Goal: Information Seeking & Learning: Compare options

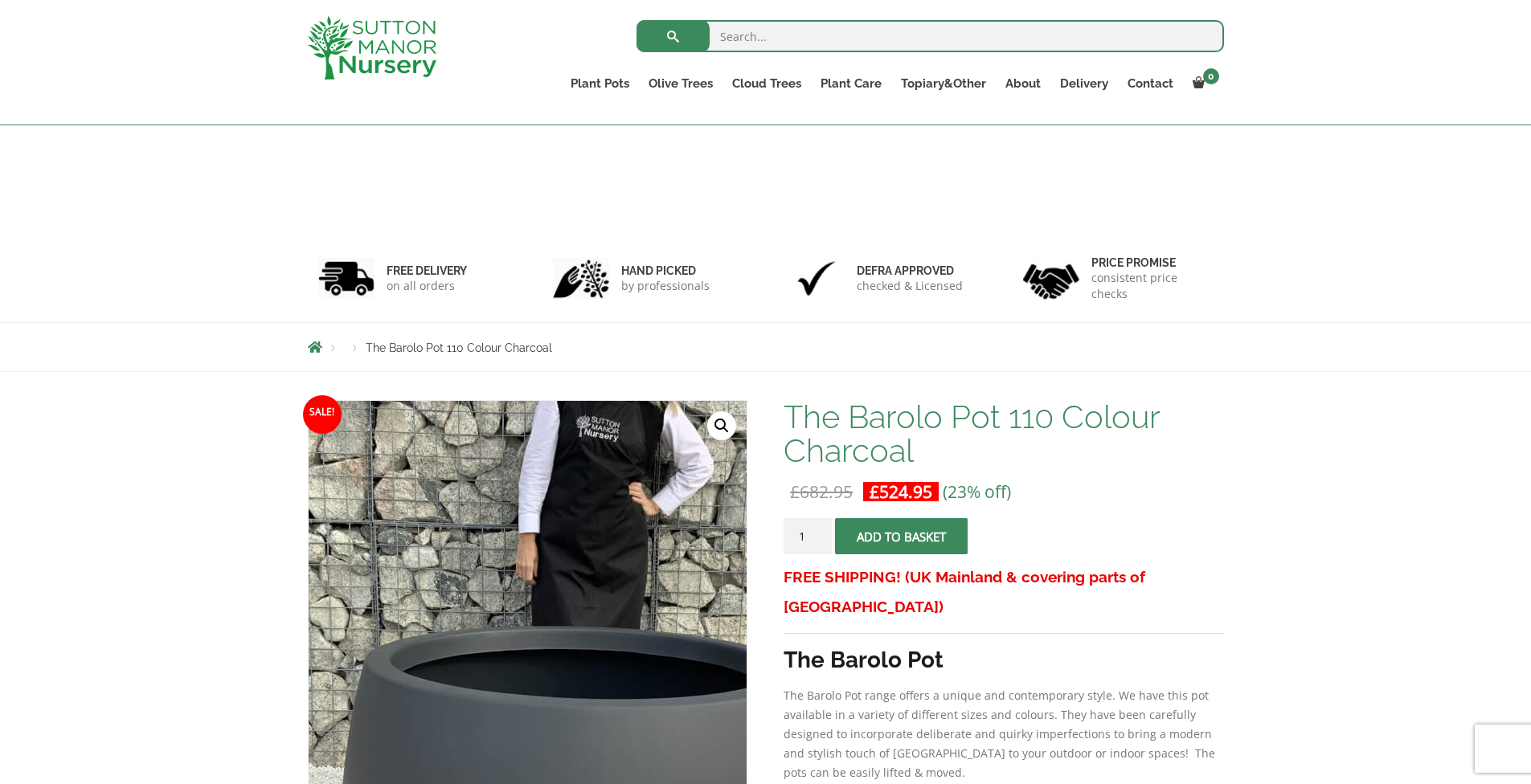
scroll to position [158, 0]
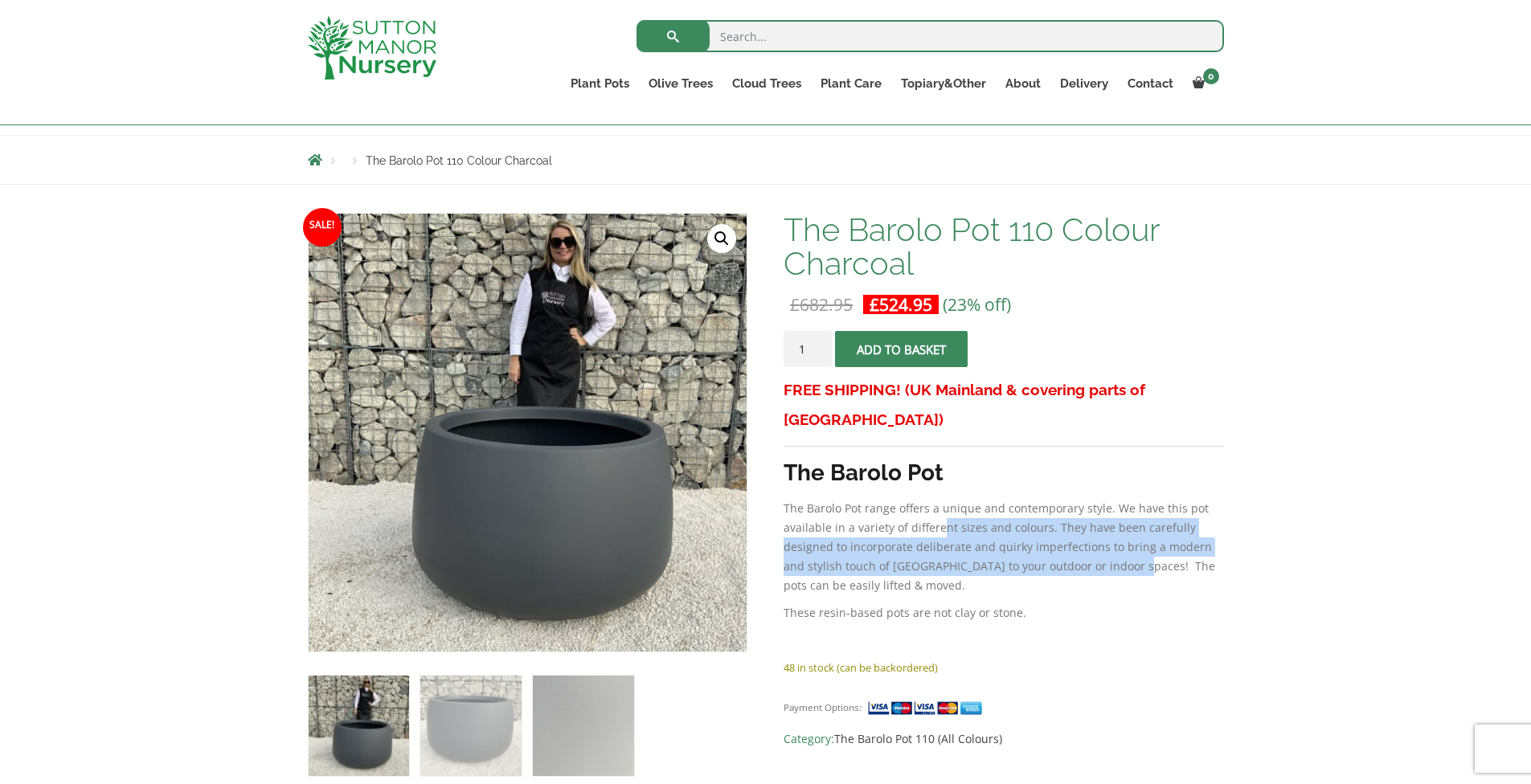
drag, startPoint x: 1036, startPoint y: 526, endPoint x: 937, endPoint y: 498, distance: 102.9
click at [937, 499] on p "The Barolo Pot range offers a unique and contemporary style. We have this pot a…" at bounding box center [1003, 547] width 439 height 97
click at [934, 499] on p "The Barolo Pot range offers a unique and contemporary style. We have this pot a…" at bounding box center [1003, 547] width 439 height 97
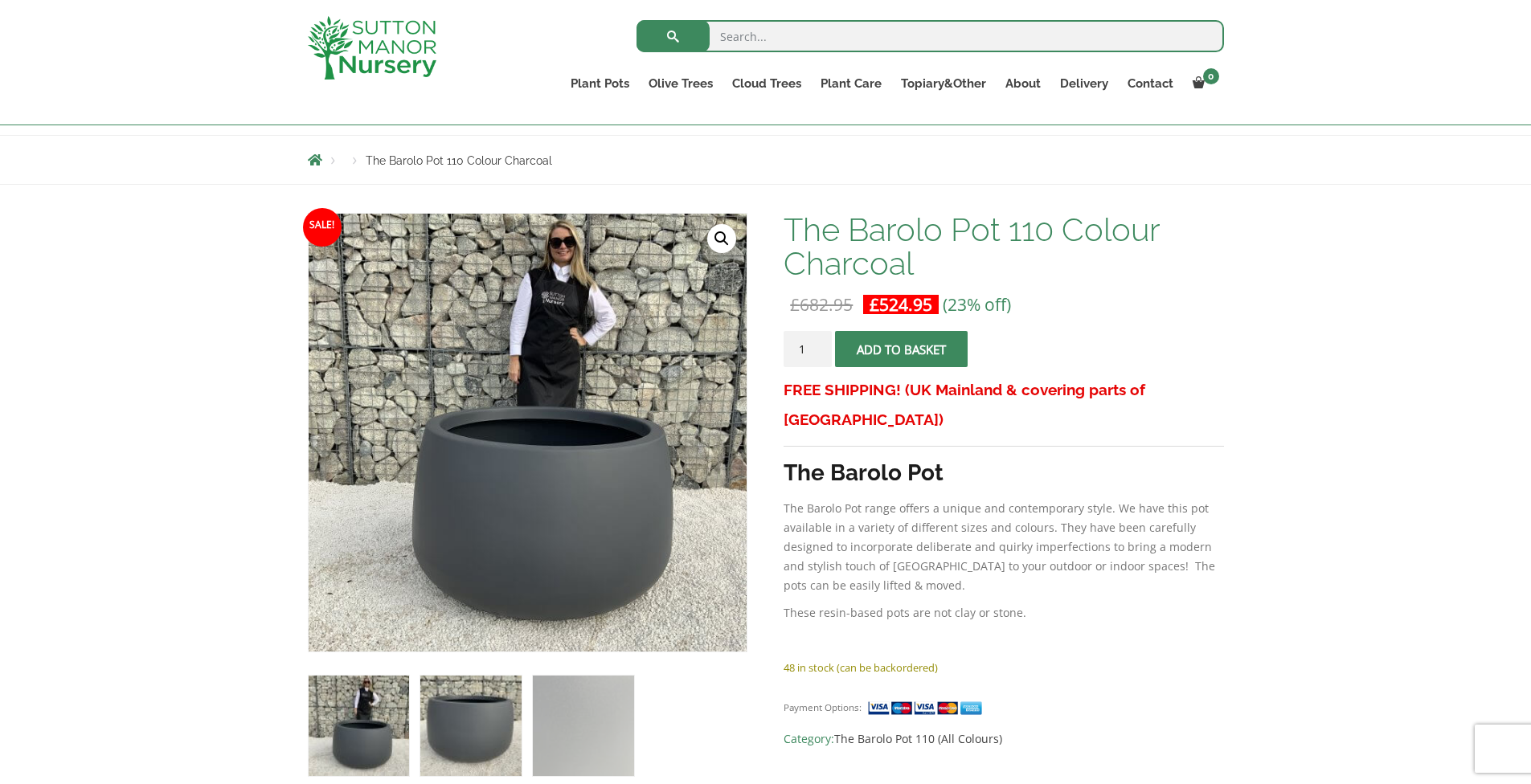
click at [459, 723] on img at bounding box center [470, 726] width 101 height 101
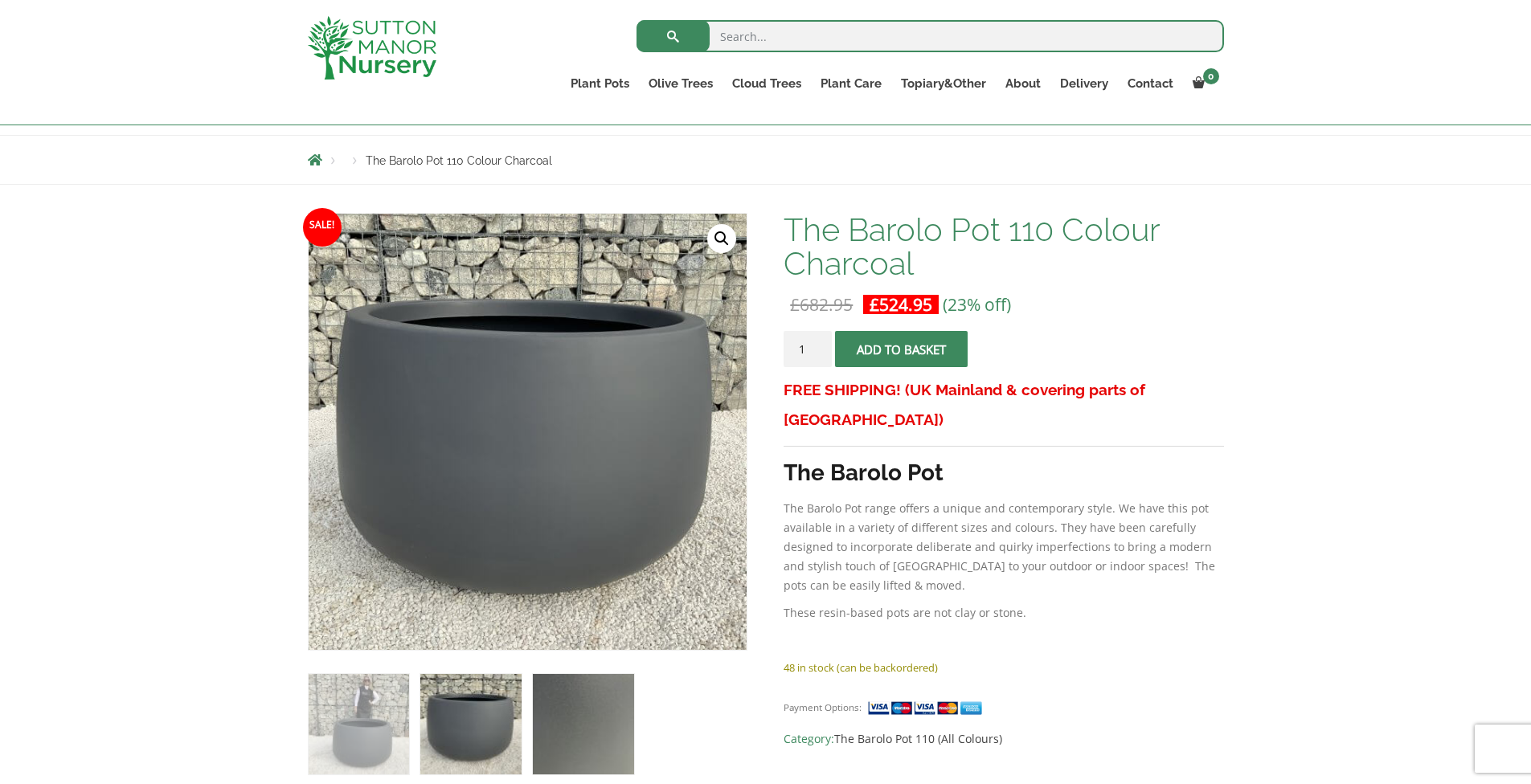
click at [578, 713] on img at bounding box center [583, 724] width 101 height 101
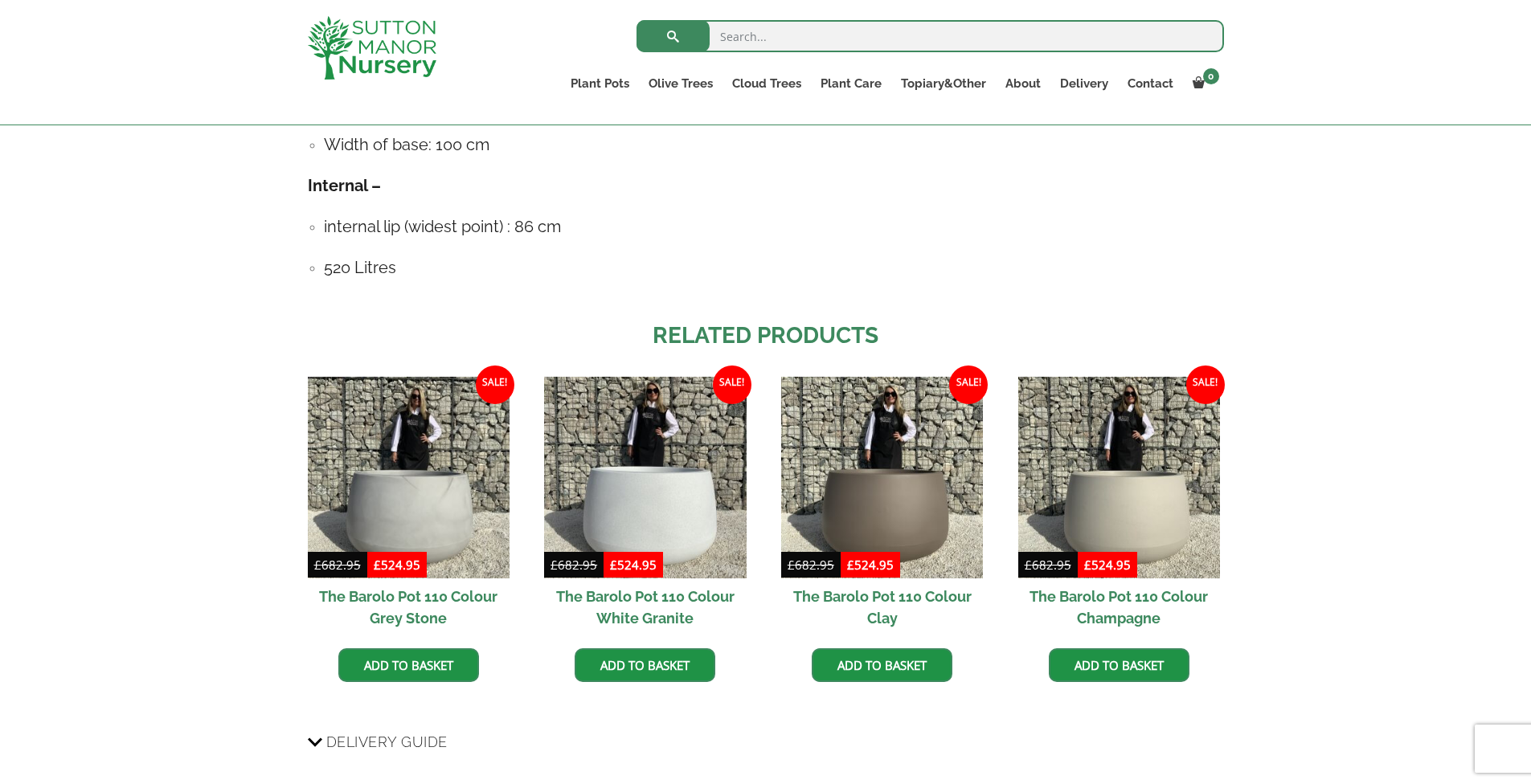
scroll to position [1200, 0]
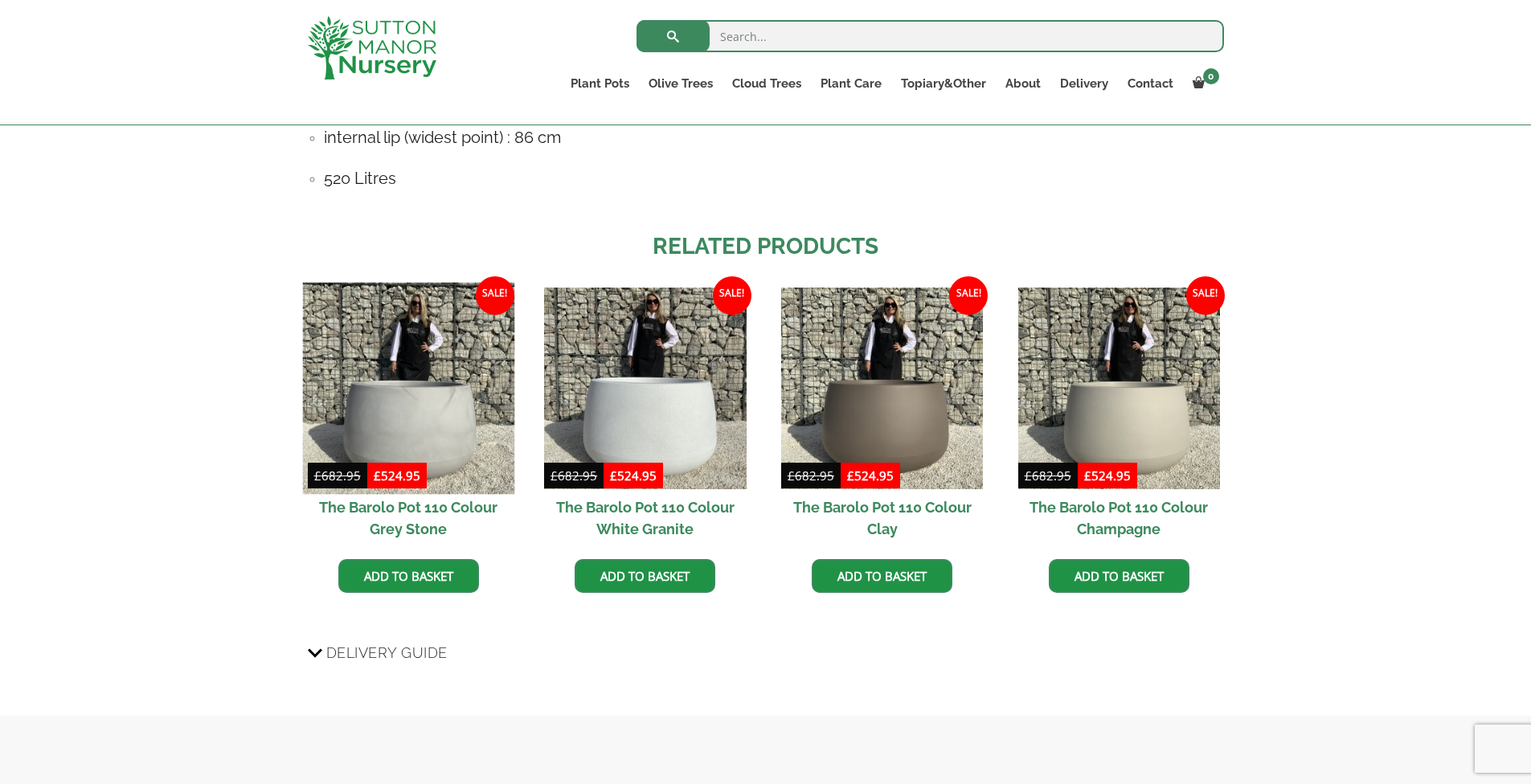
click at [423, 426] on img at bounding box center [408, 388] width 213 height 213
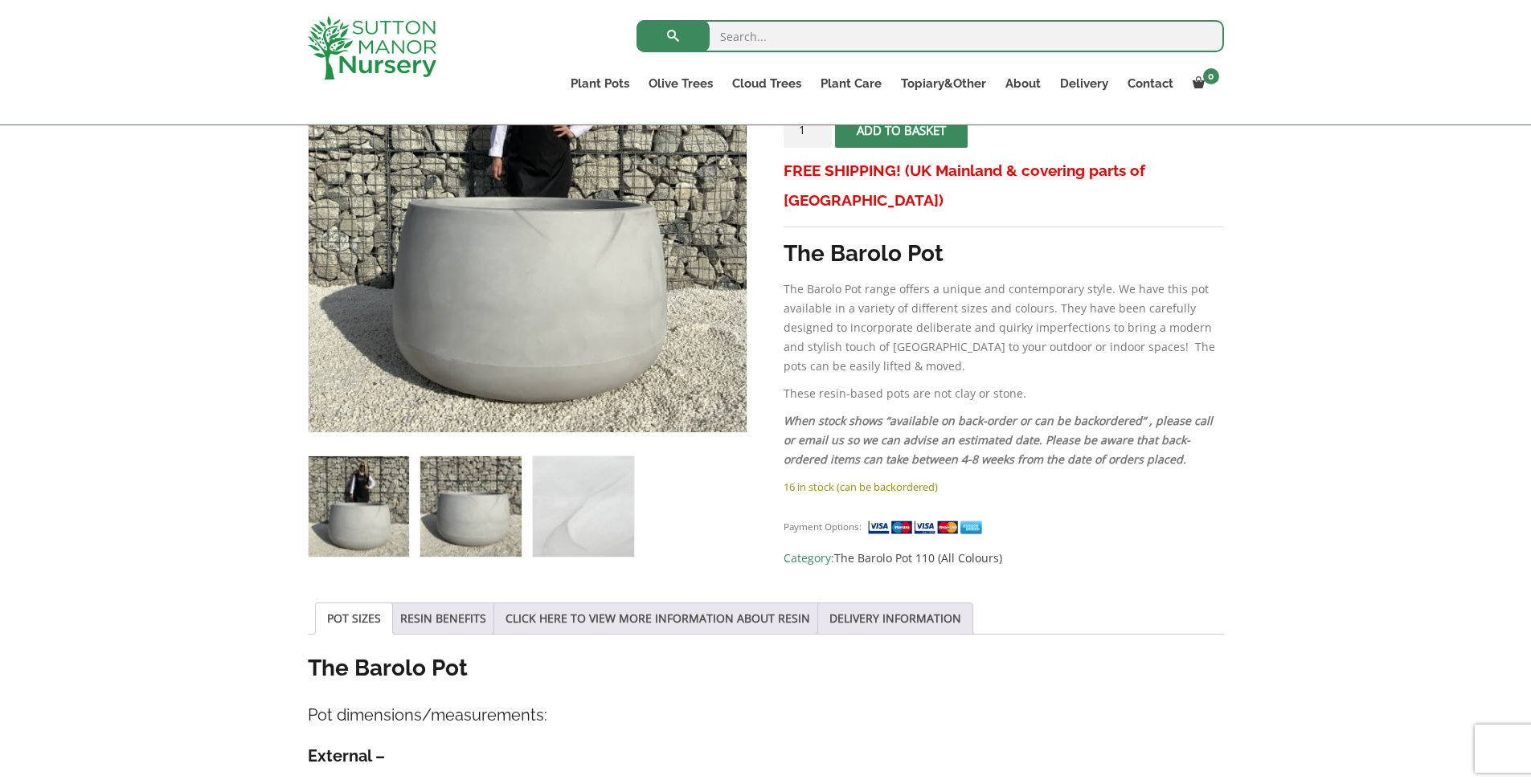
click at [462, 511] on img at bounding box center [470, 506] width 101 height 101
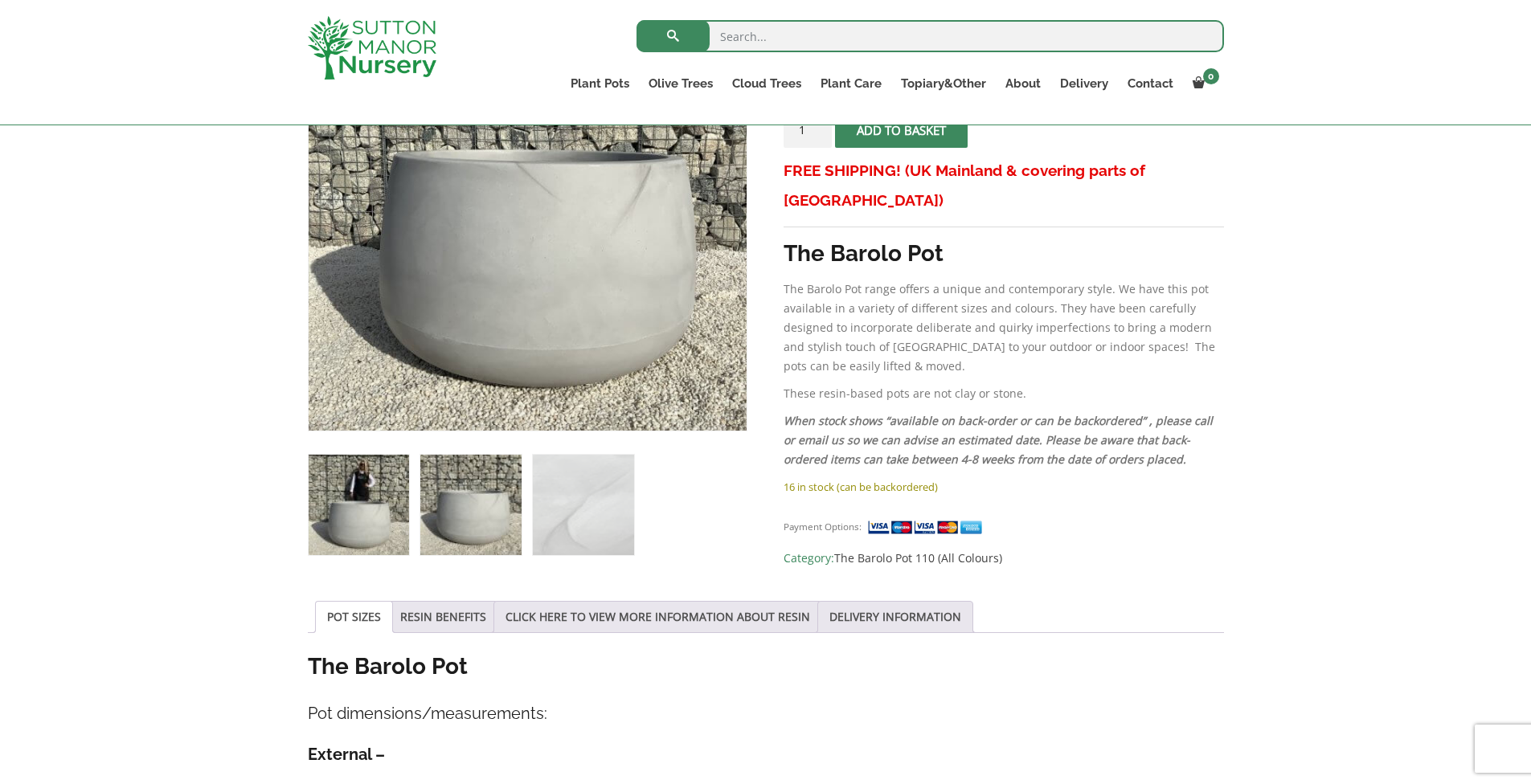
click at [346, 515] on img at bounding box center [358, 505] width 101 height 101
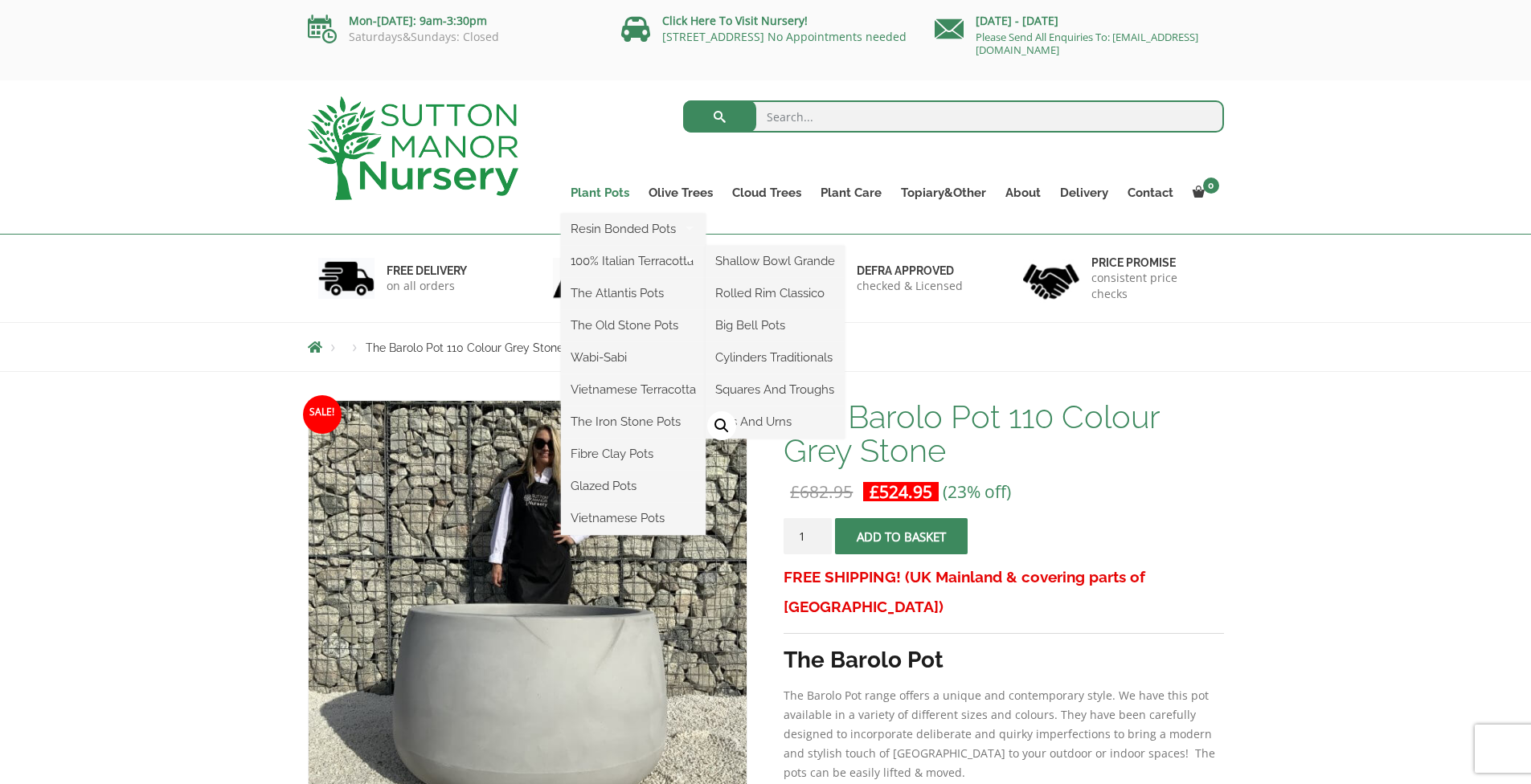
click at [605, 191] on link "Plant Pots" at bounding box center [600, 192] width 78 height 23
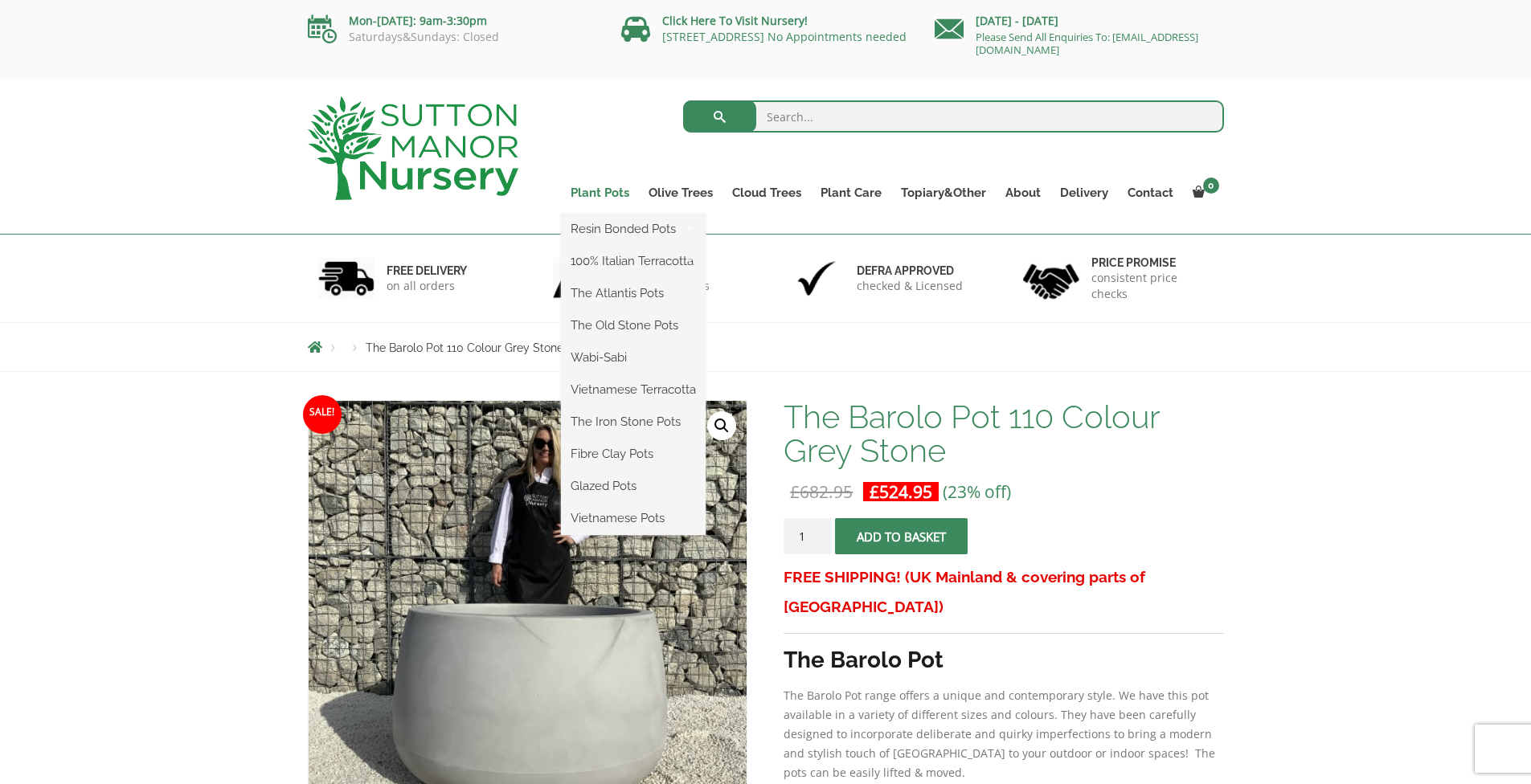
click at [605, 184] on link "Plant Pots" at bounding box center [600, 192] width 78 height 23
click at [605, 193] on link "Plant Pots" at bounding box center [600, 192] width 78 height 23
click at [622, 519] on link "Vietnamese Pots" at bounding box center [633, 518] width 145 height 24
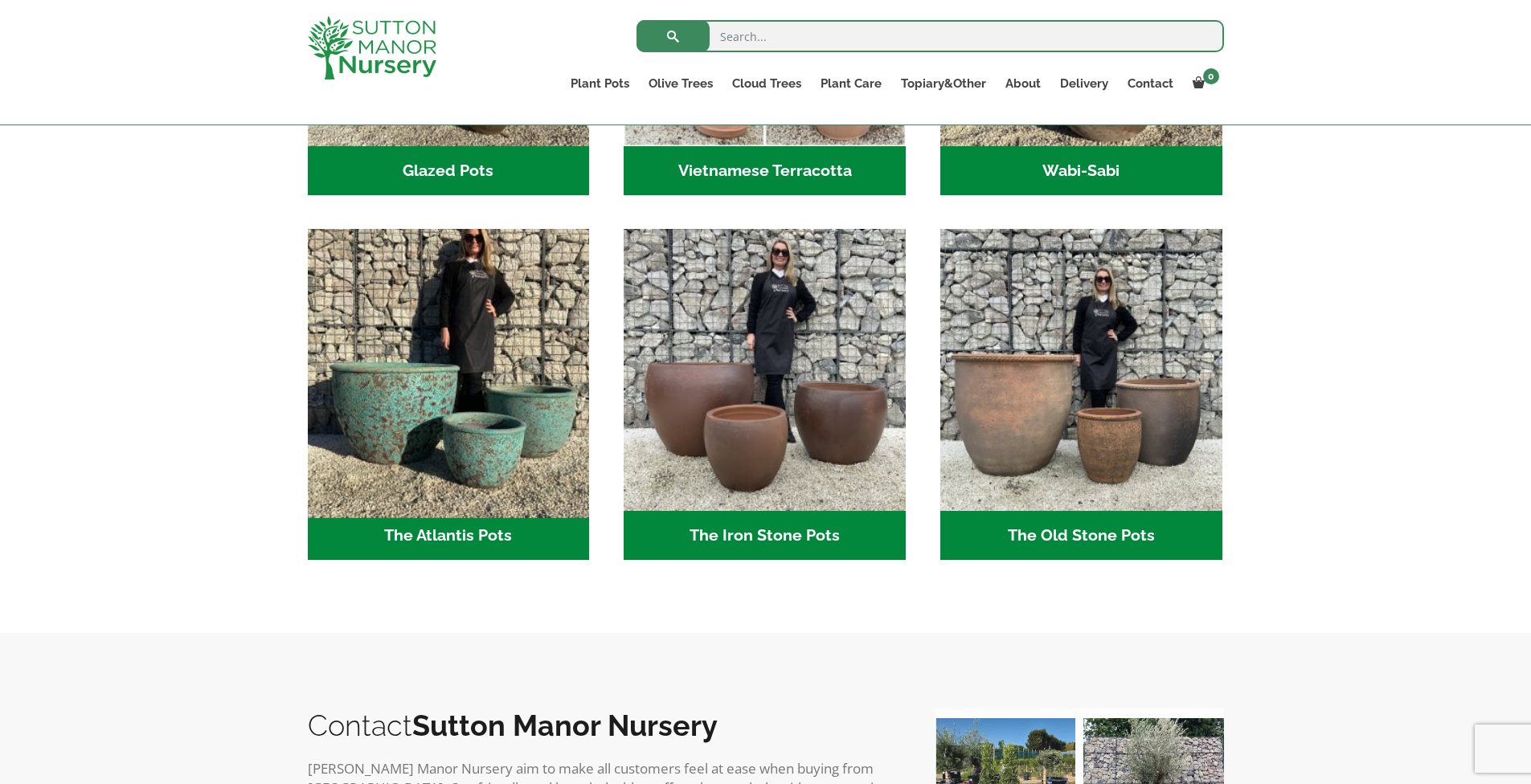
scroll to position [745, 0]
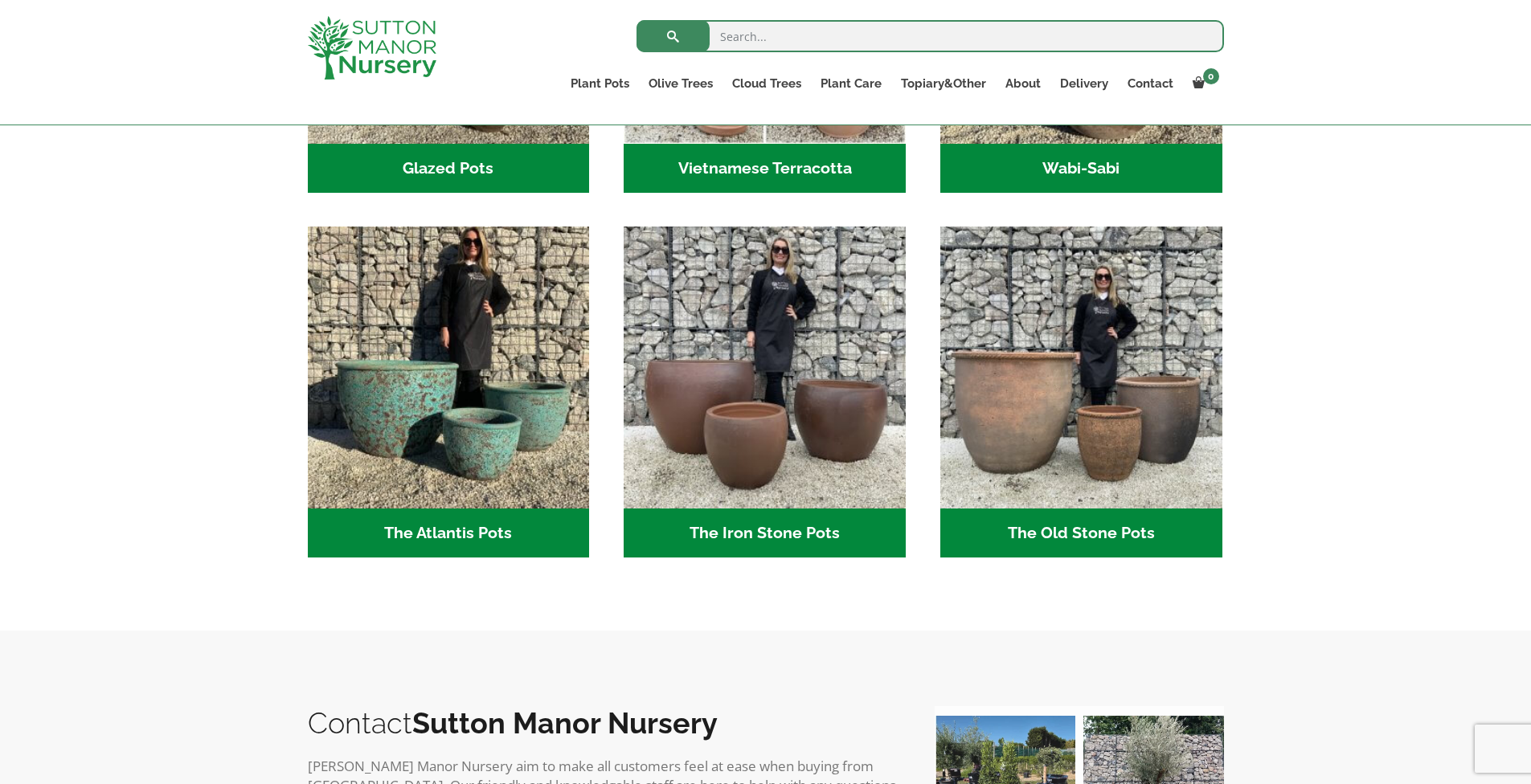
click at [1307, 480] on div "XL Vietnamese Garden Pots Hand-Glazed Masterpiece of Unparalleled Strength As a…" at bounding box center [766, 167] width 1531 height 927
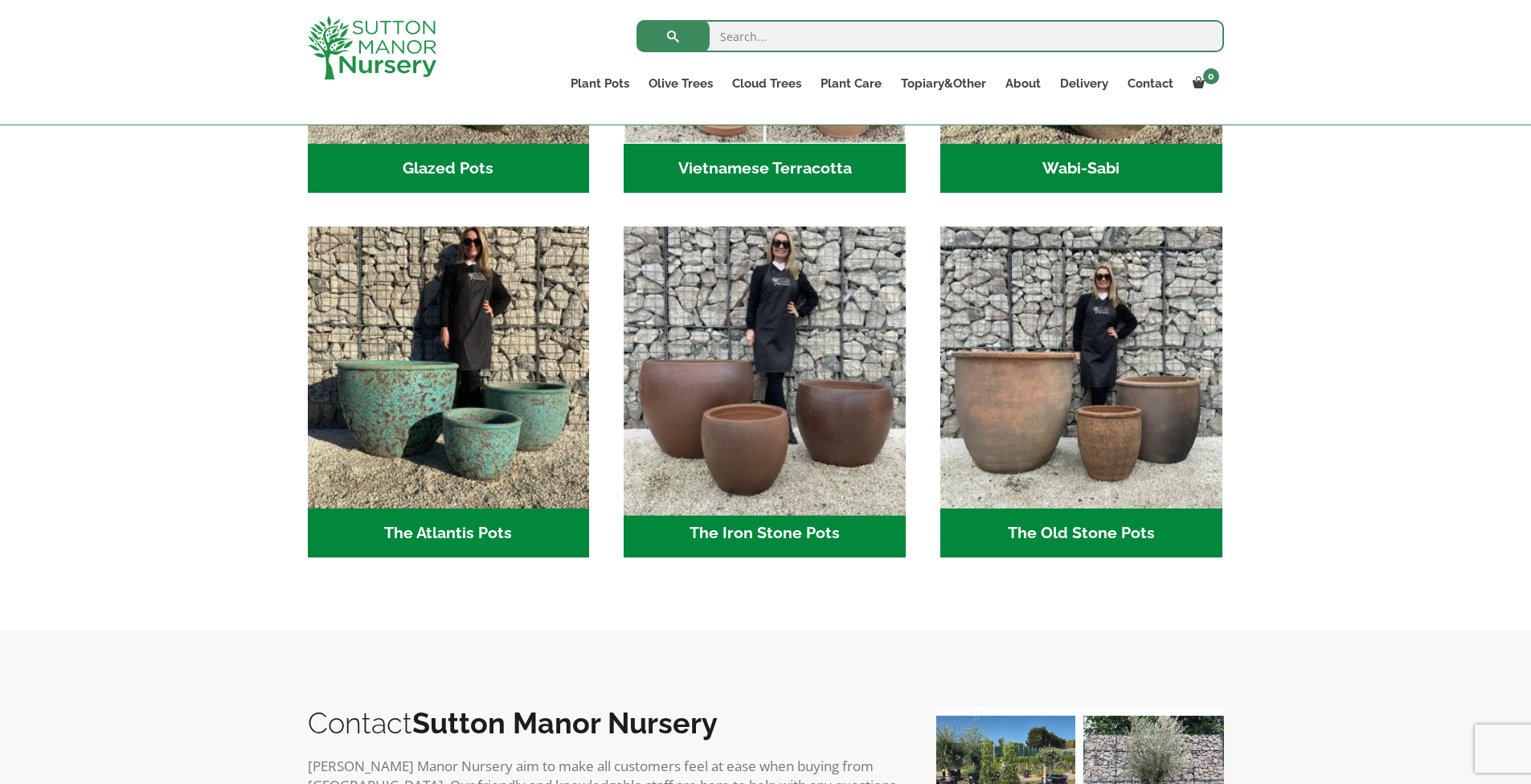
click at [772, 455] on img "Visit product category The Iron Stone Pots" at bounding box center [765, 367] width 296 height 295
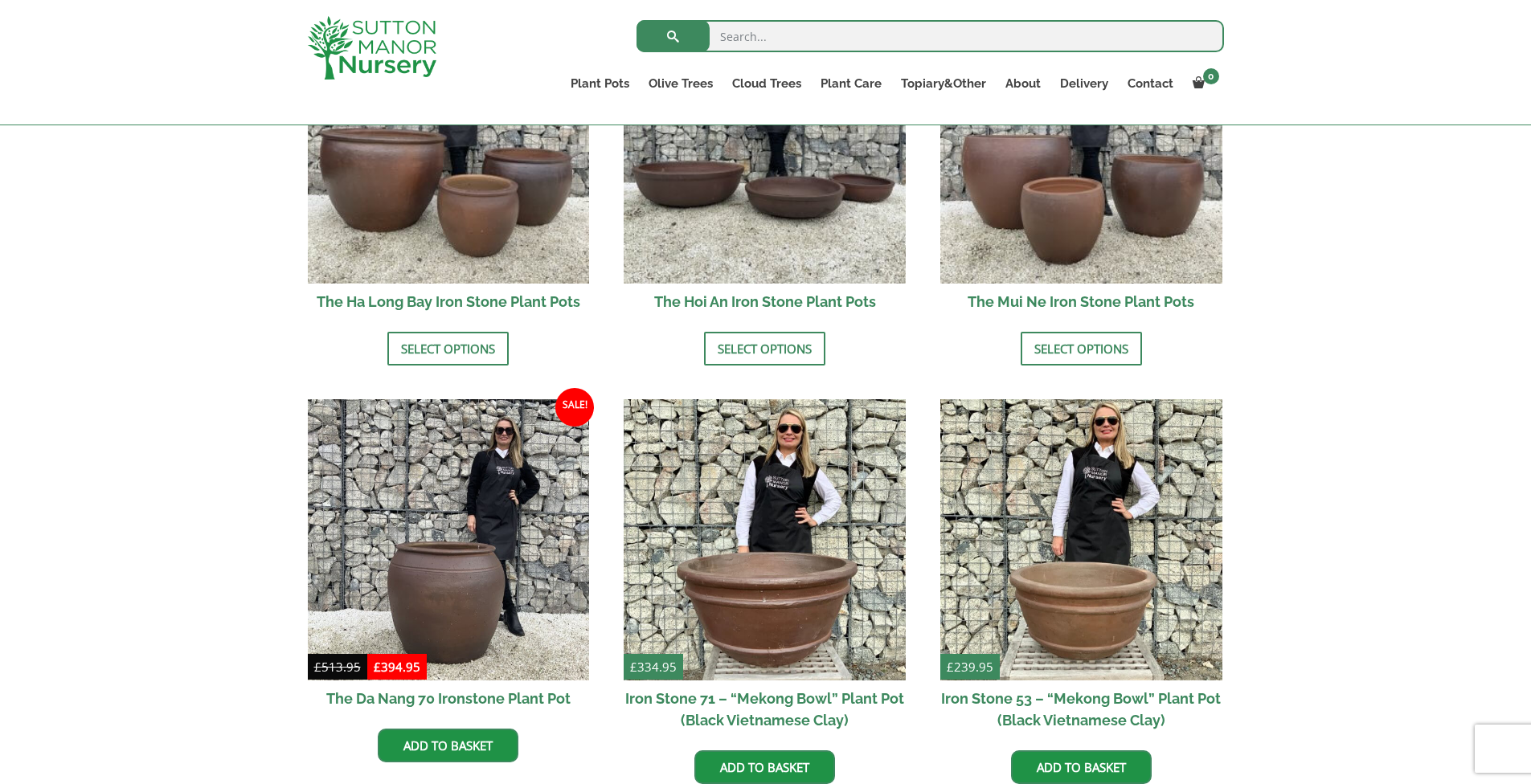
scroll to position [535, 0]
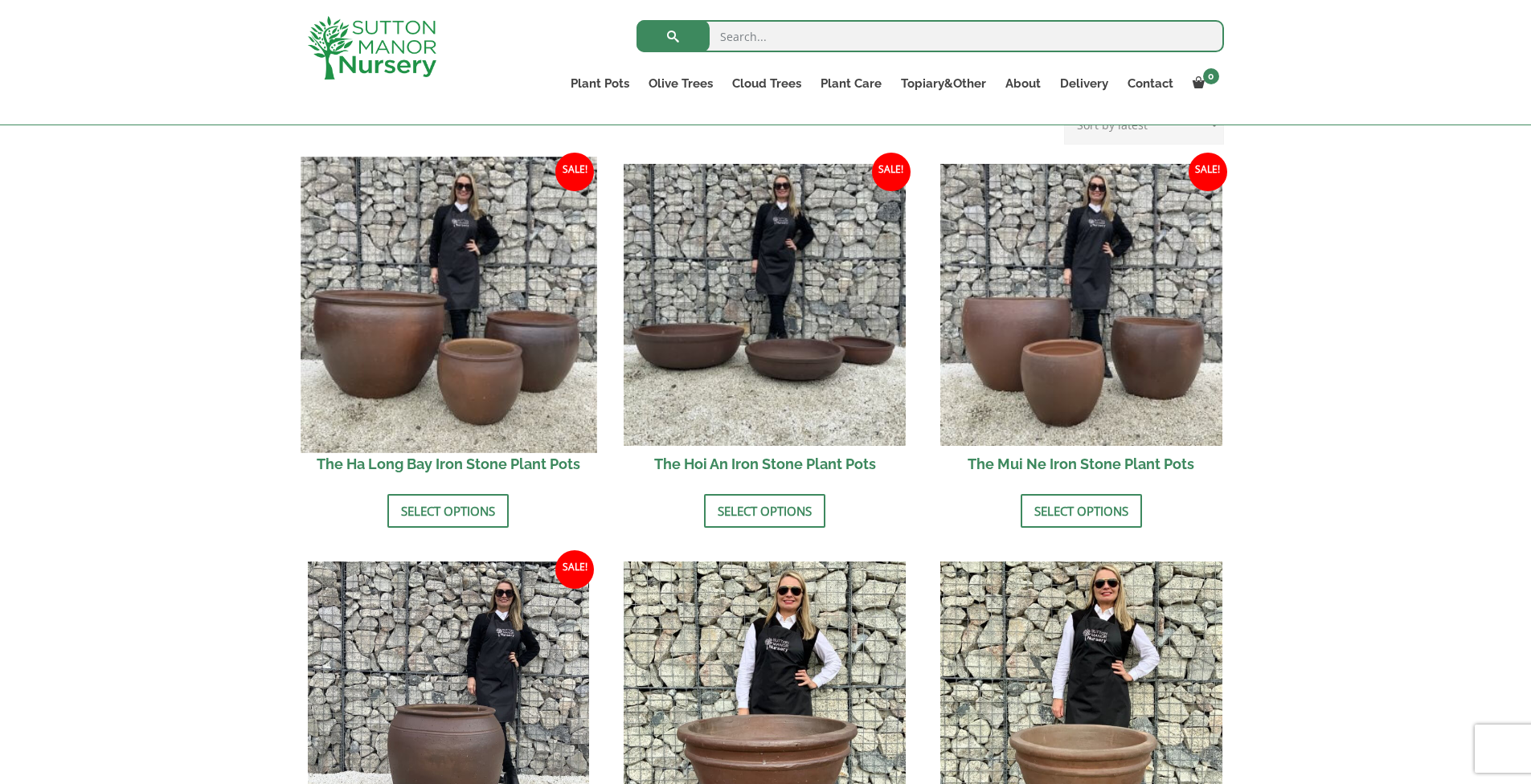
click at [503, 385] on img at bounding box center [448, 304] width 296 height 295
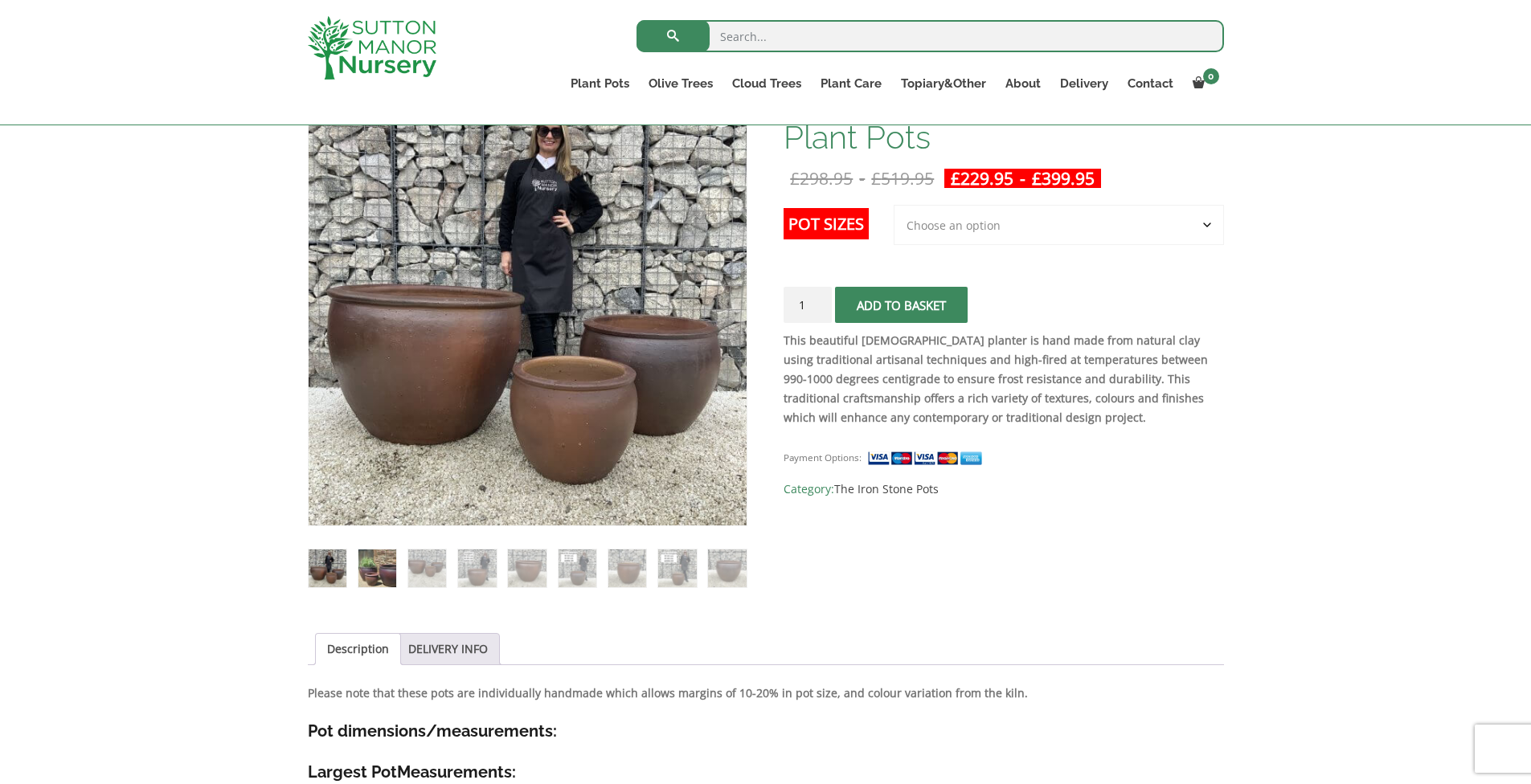
click at [382, 563] on img at bounding box center [377, 568] width 38 height 38
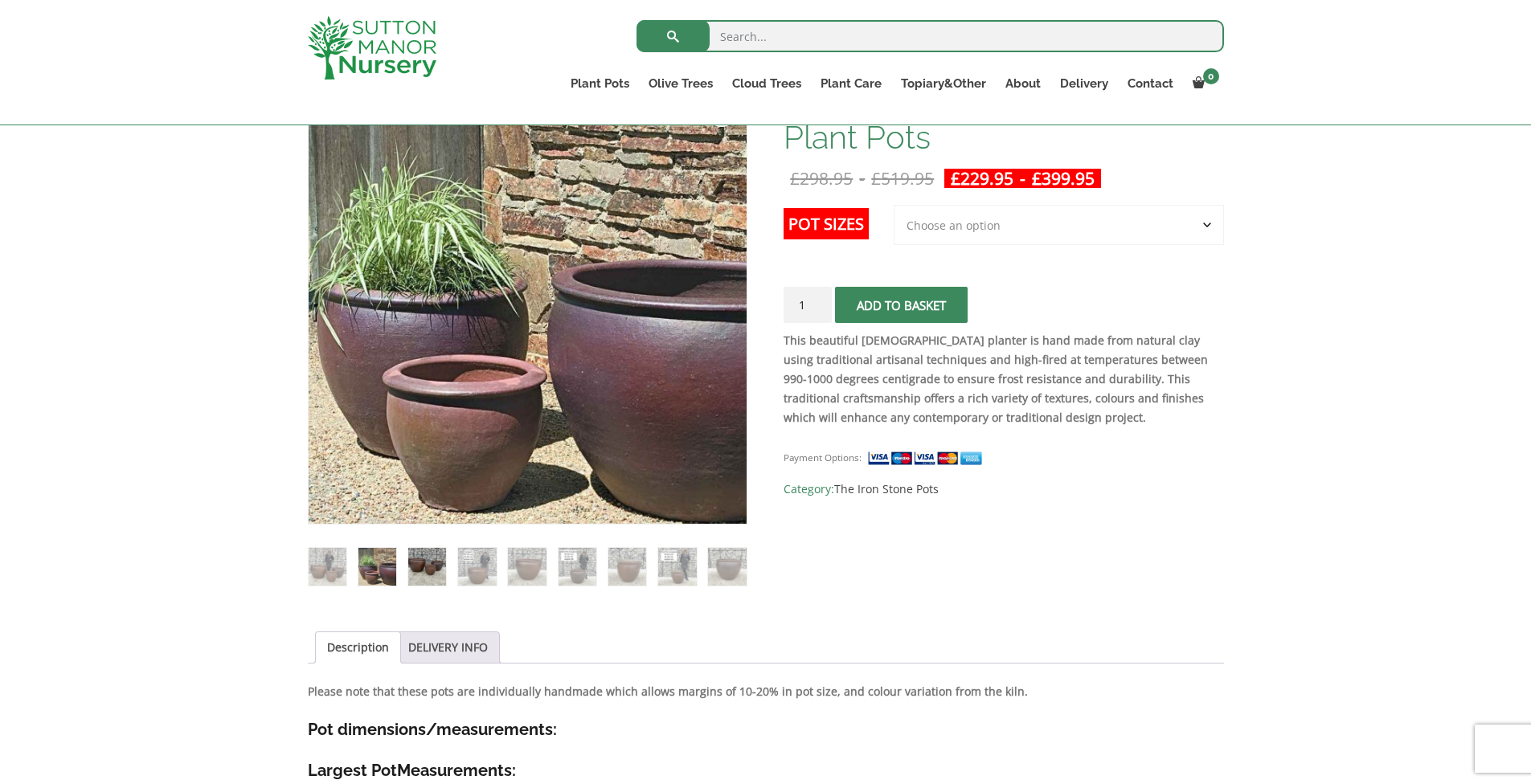
click at [430, 564] on img at bounding box center [427, 566] width 38 height 38
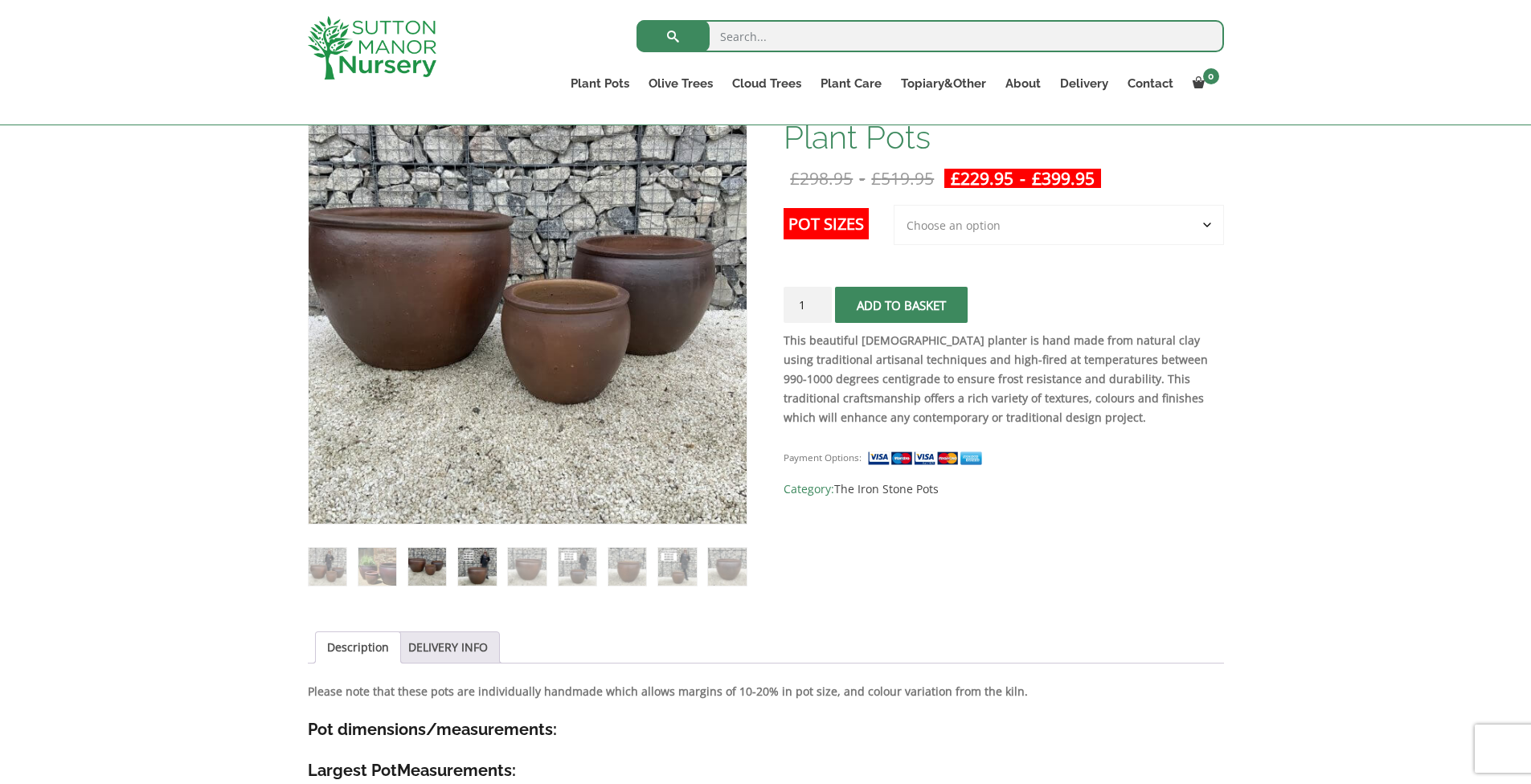
click at [461, 564] on img at bounding box center [477, 566] width 38 height 38
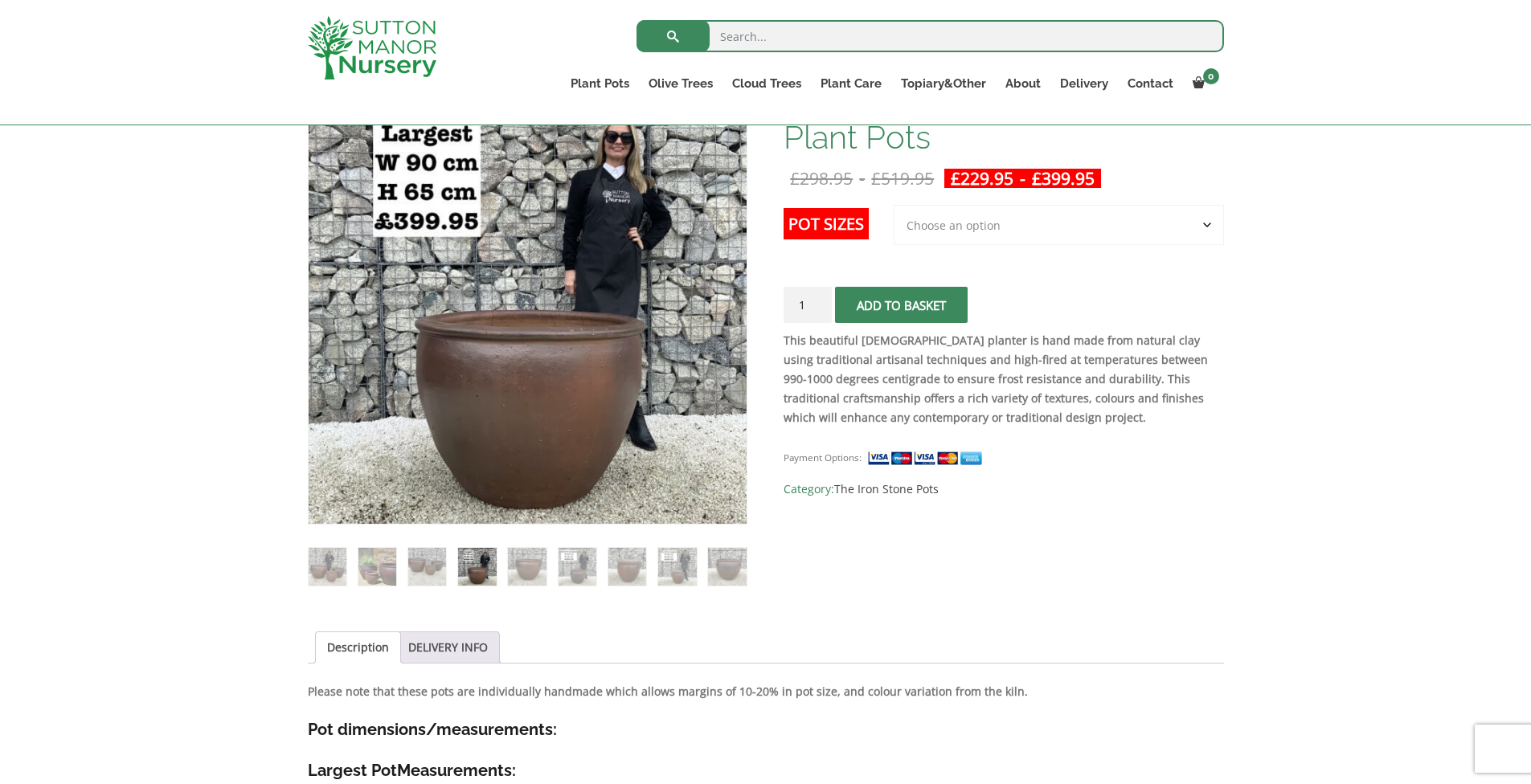
click at [489, 565] on img at bounding box center [477, 566] width 38 height 38
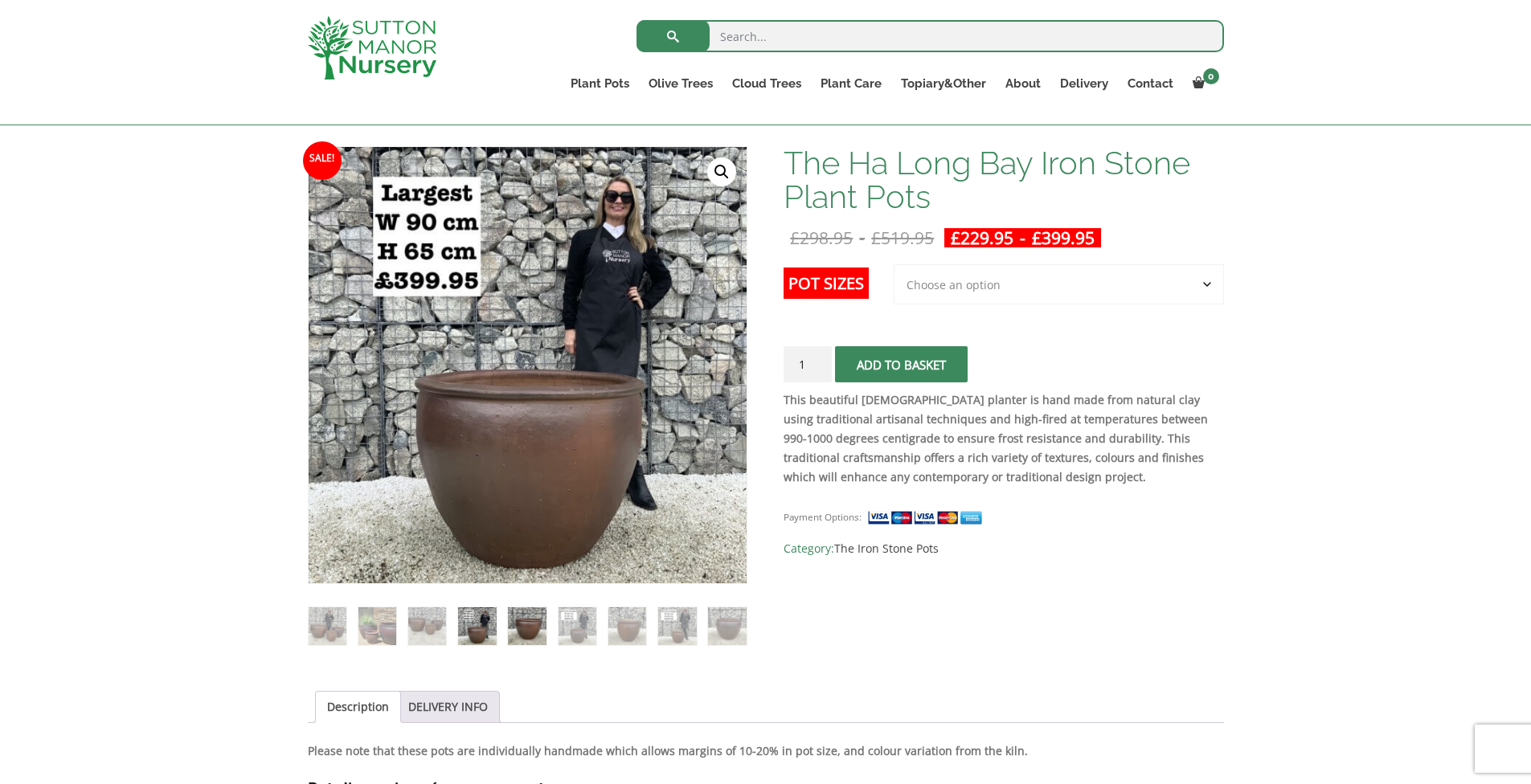
click at [528, 621] on img at bounding box center [527, 626] width 38 height 38
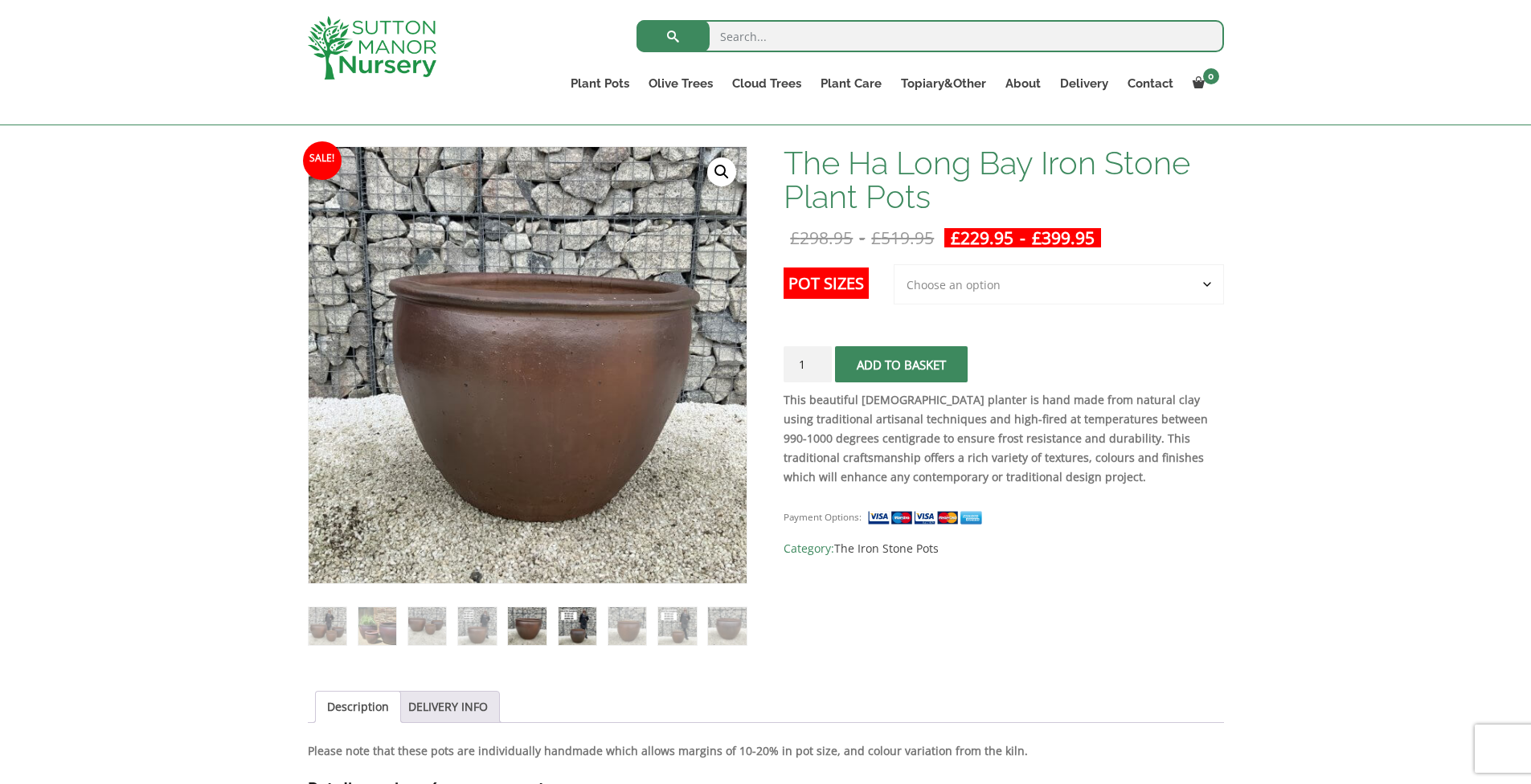
click at [576, 626] on img at bounding box center [578, 626] width 38 height 38
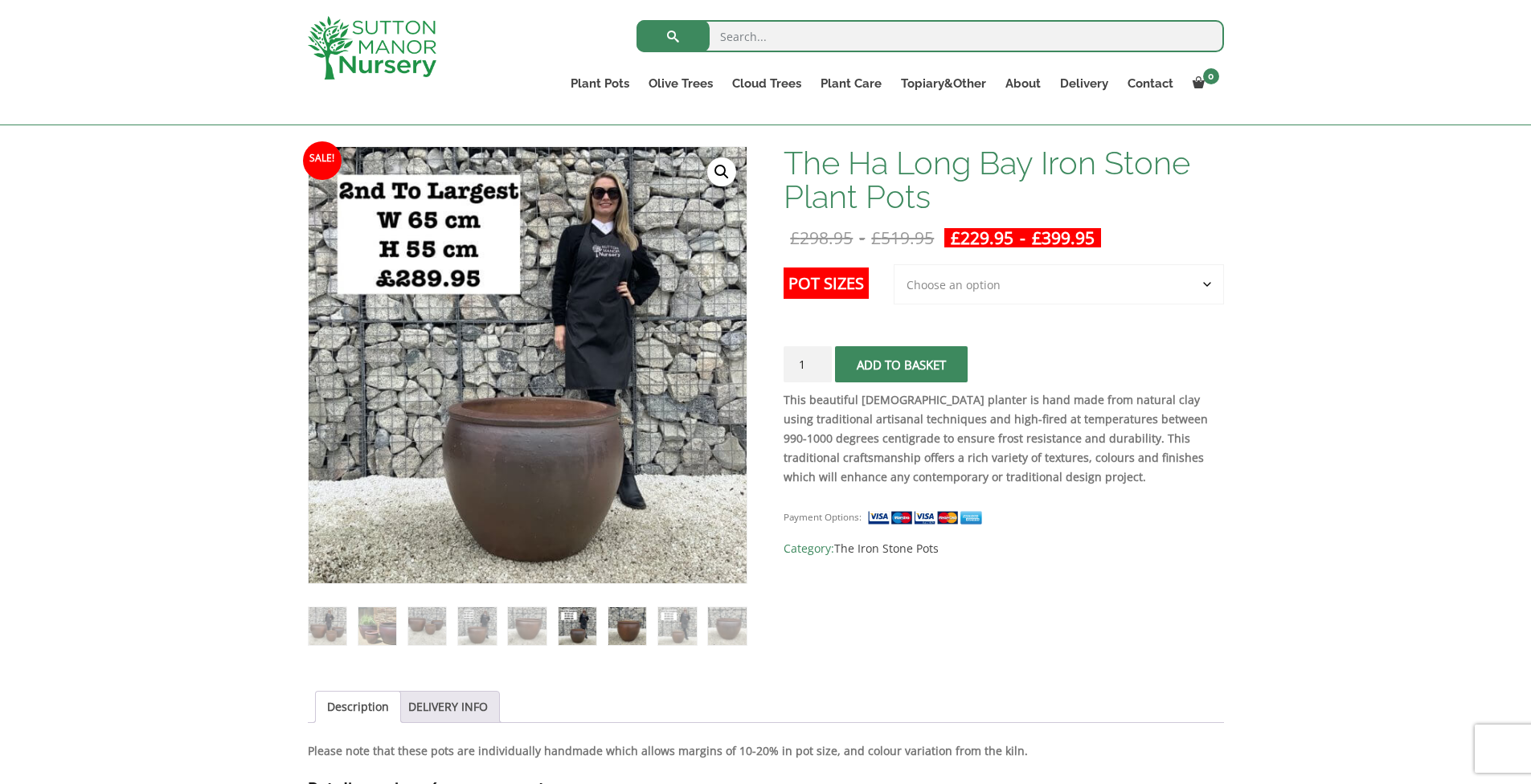
click at [634, 625] on img at bounding box center [627, 626] width 38 height 38
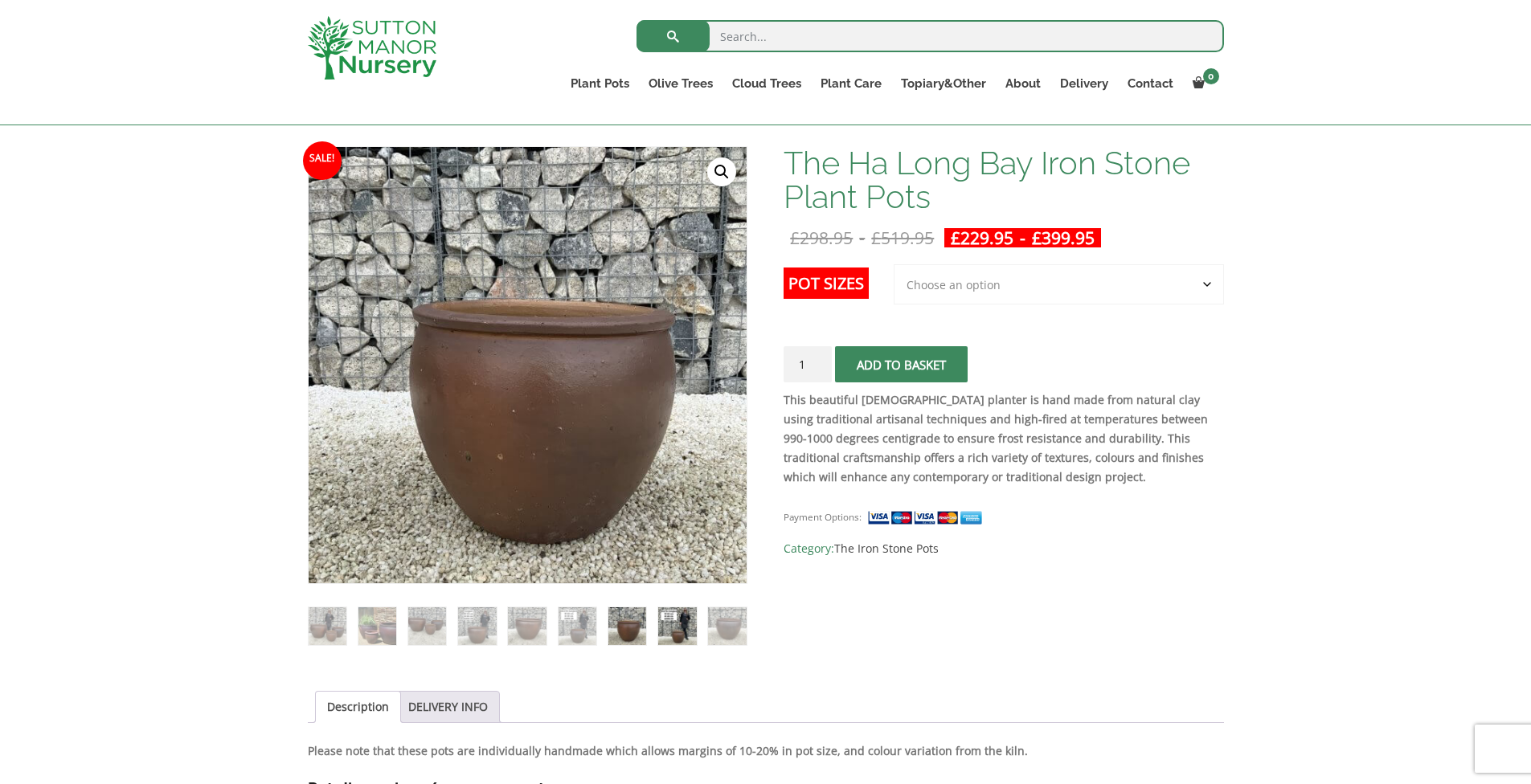
click at [660, 625] on img at bounding box center [677, 626] width 38 height 38
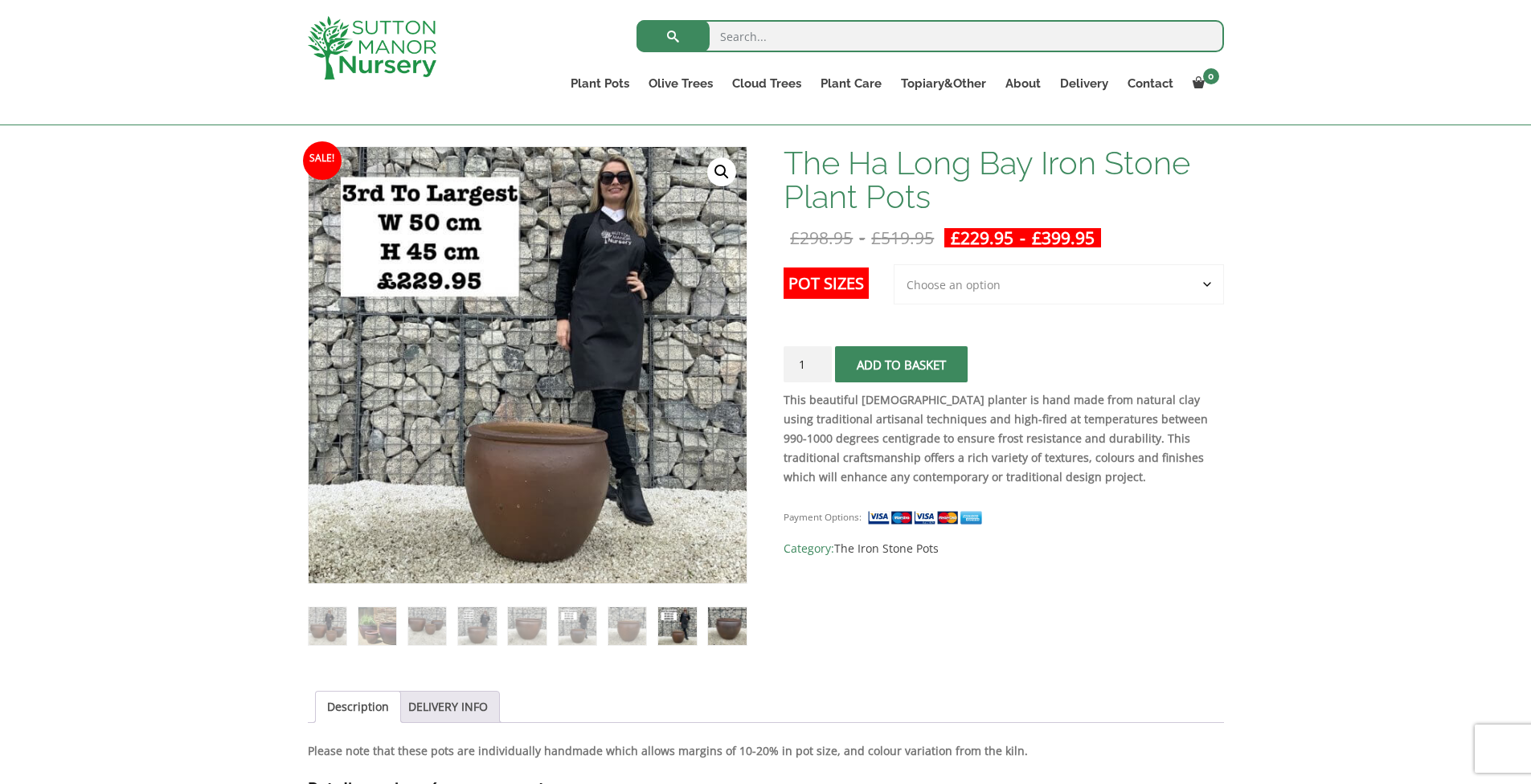
click at [709, 625] on img at bounding box center [727, 626] width 38 height 38
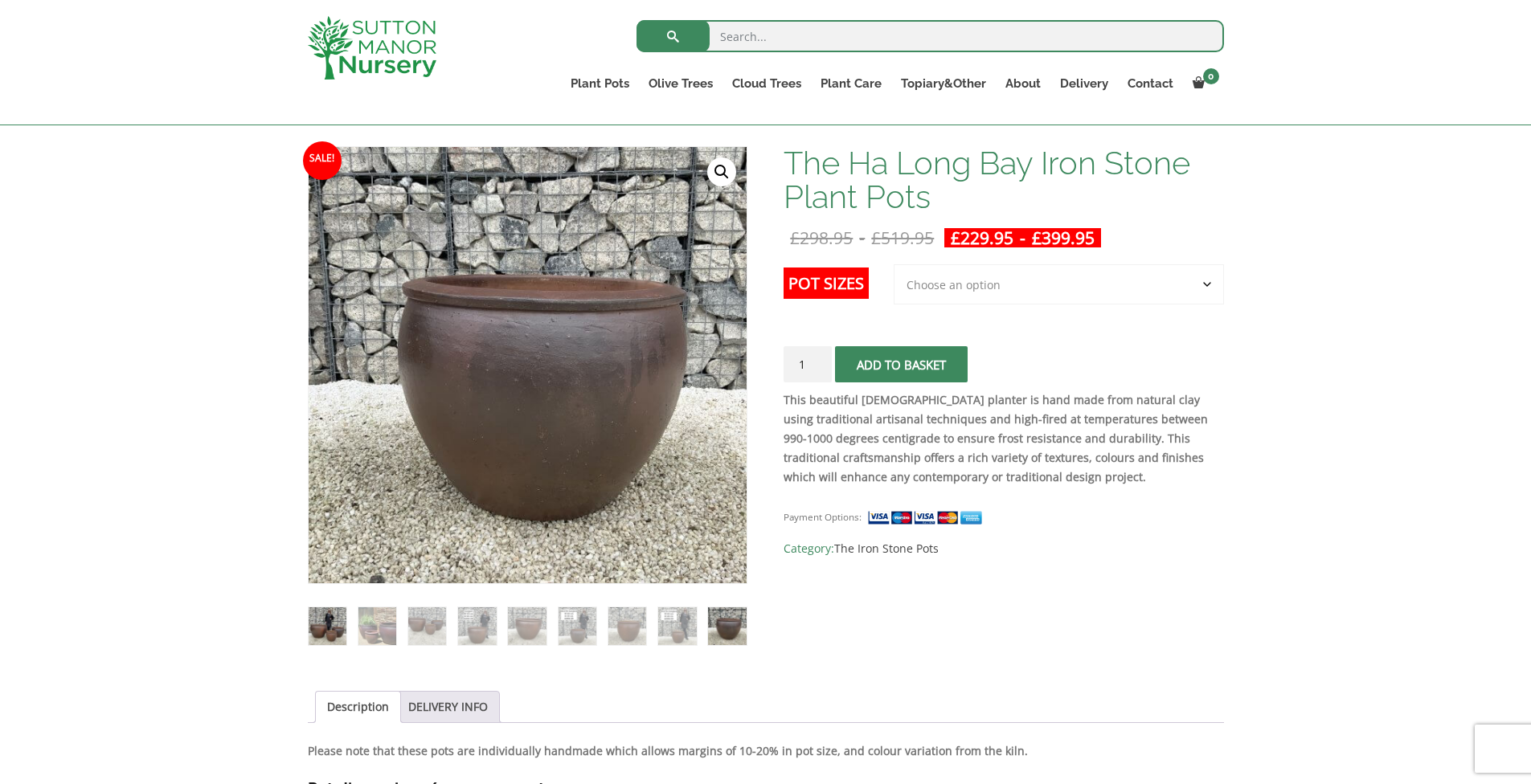
click at [344, 620] on img at bounding box center [327, 626] width 38 height 38
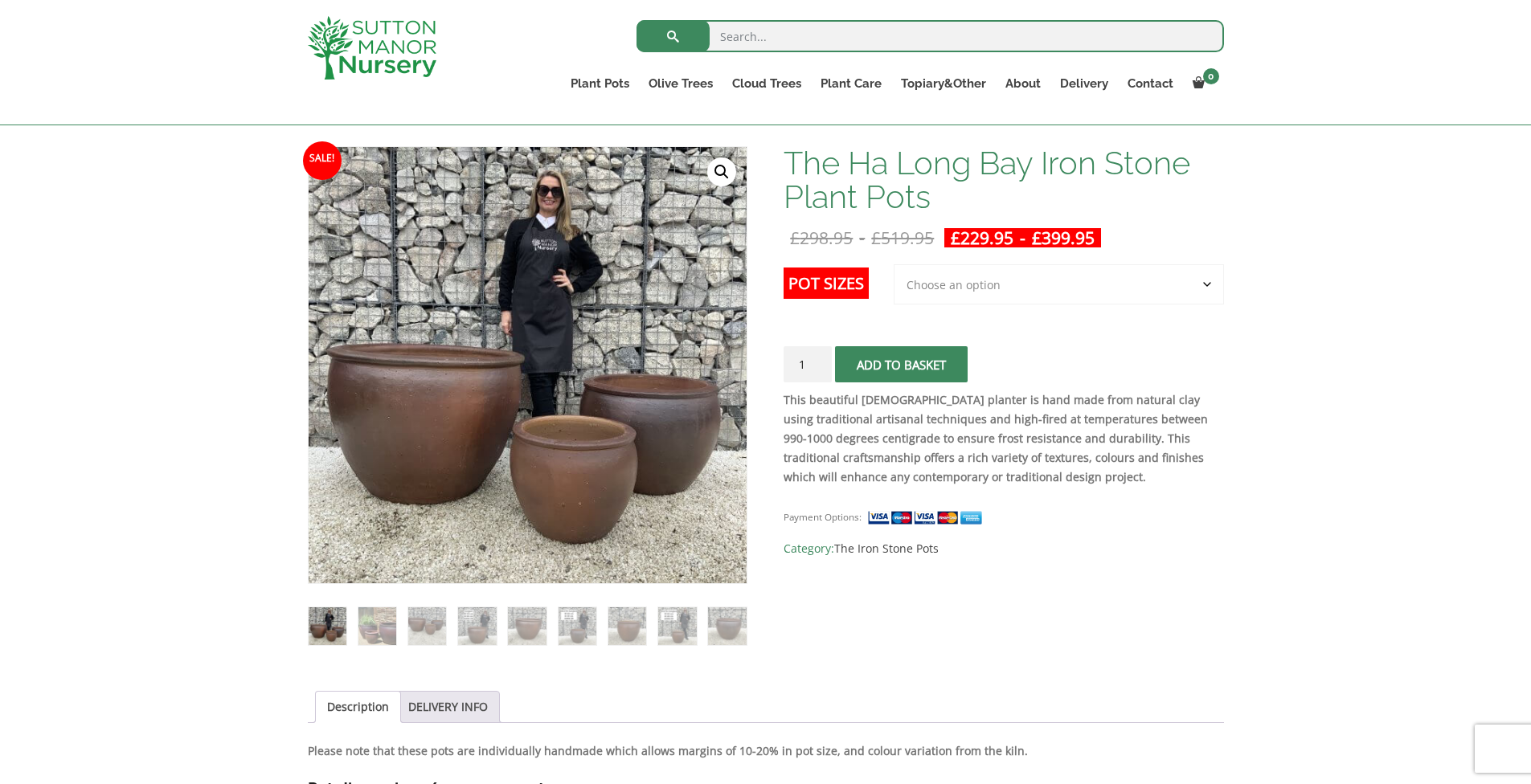
scroll to position [0, 0]
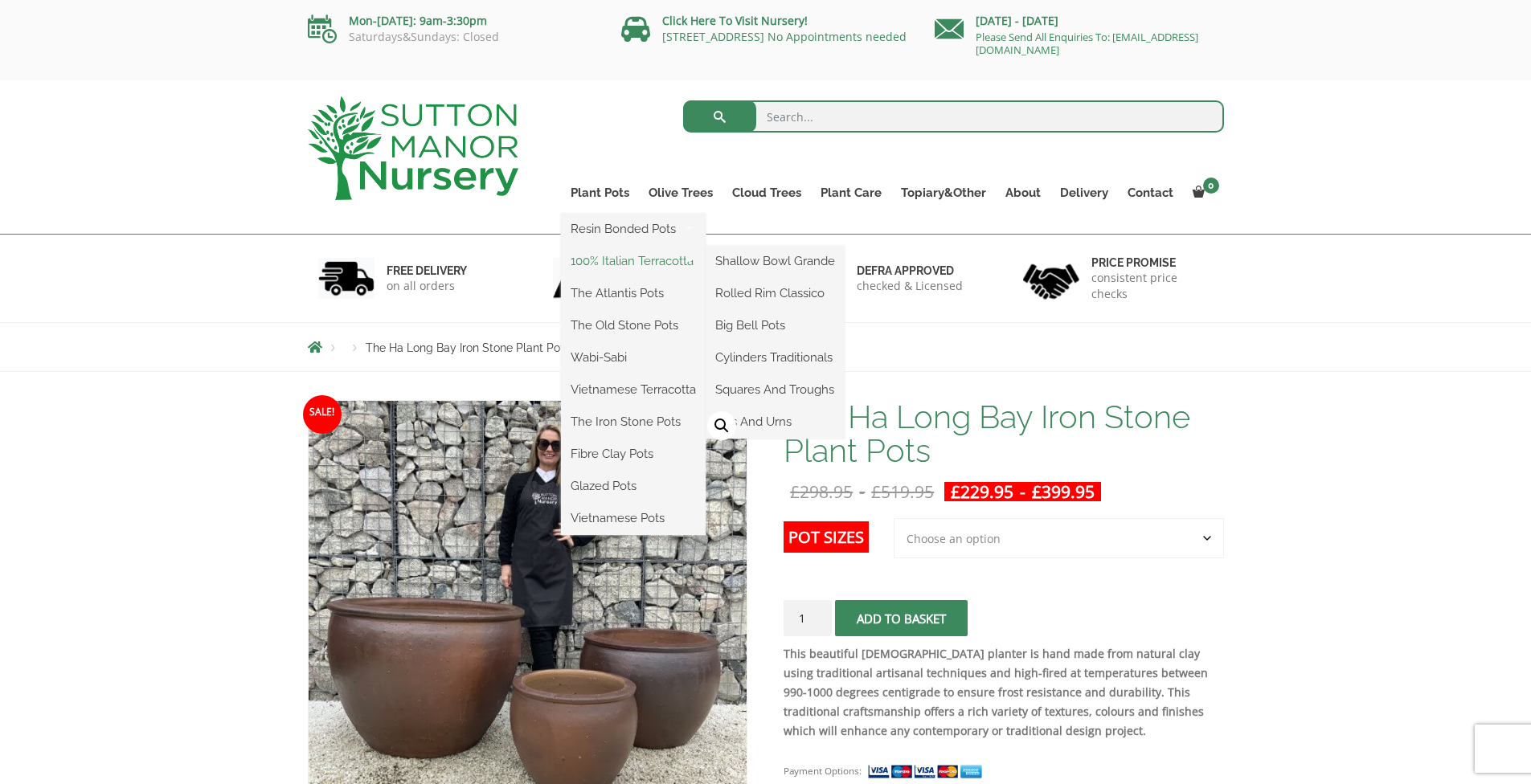
click at [625, 264] on link "100% Italian Terracotta" at bounding box center [633, 261] width 145 height 24
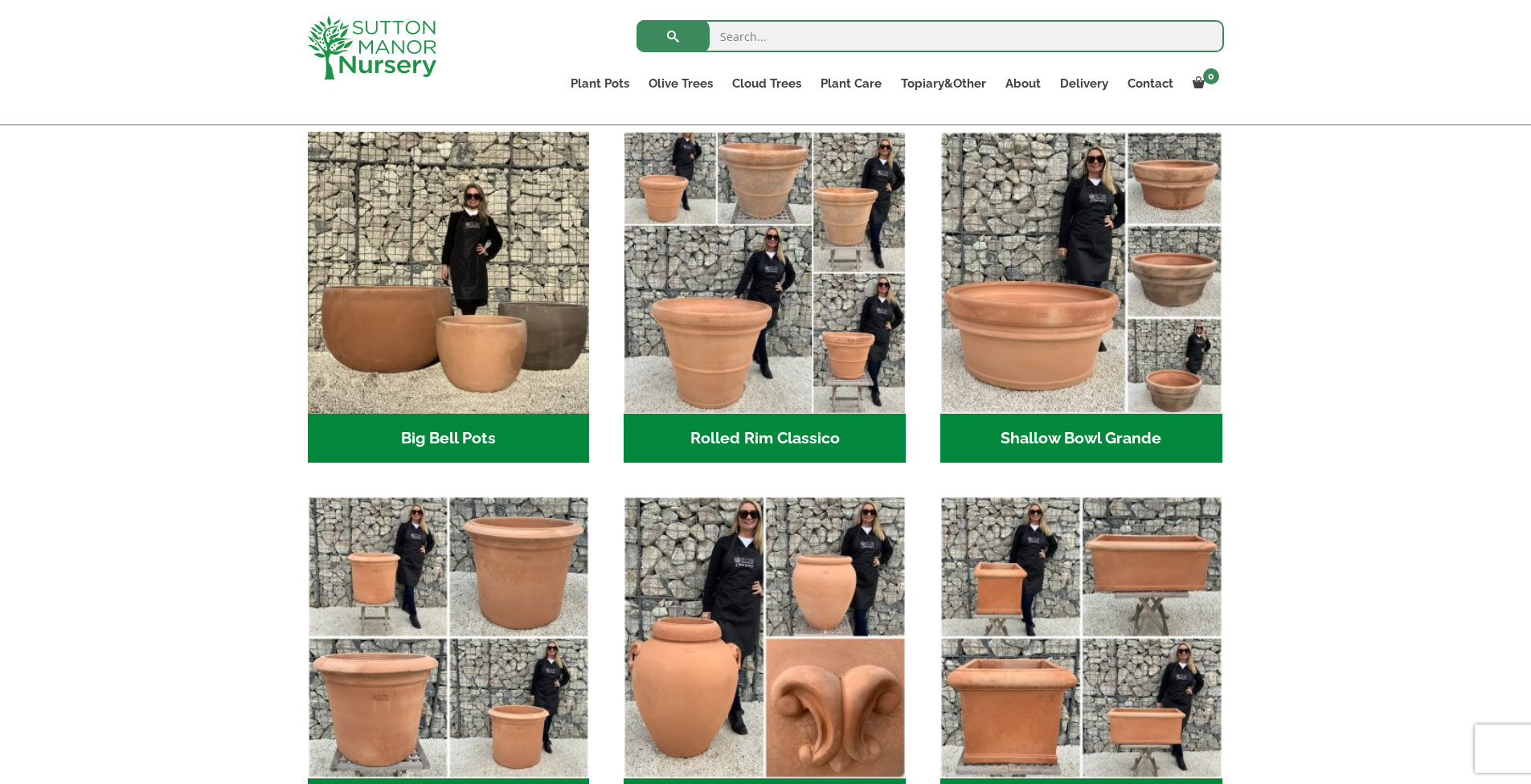
click at [1383, 378] on div "XL Italian Terracotta Garden Pots Timeless Beauty with Lasting Sophistication I…" at bounding box center [766, 421] width 1531 height 959
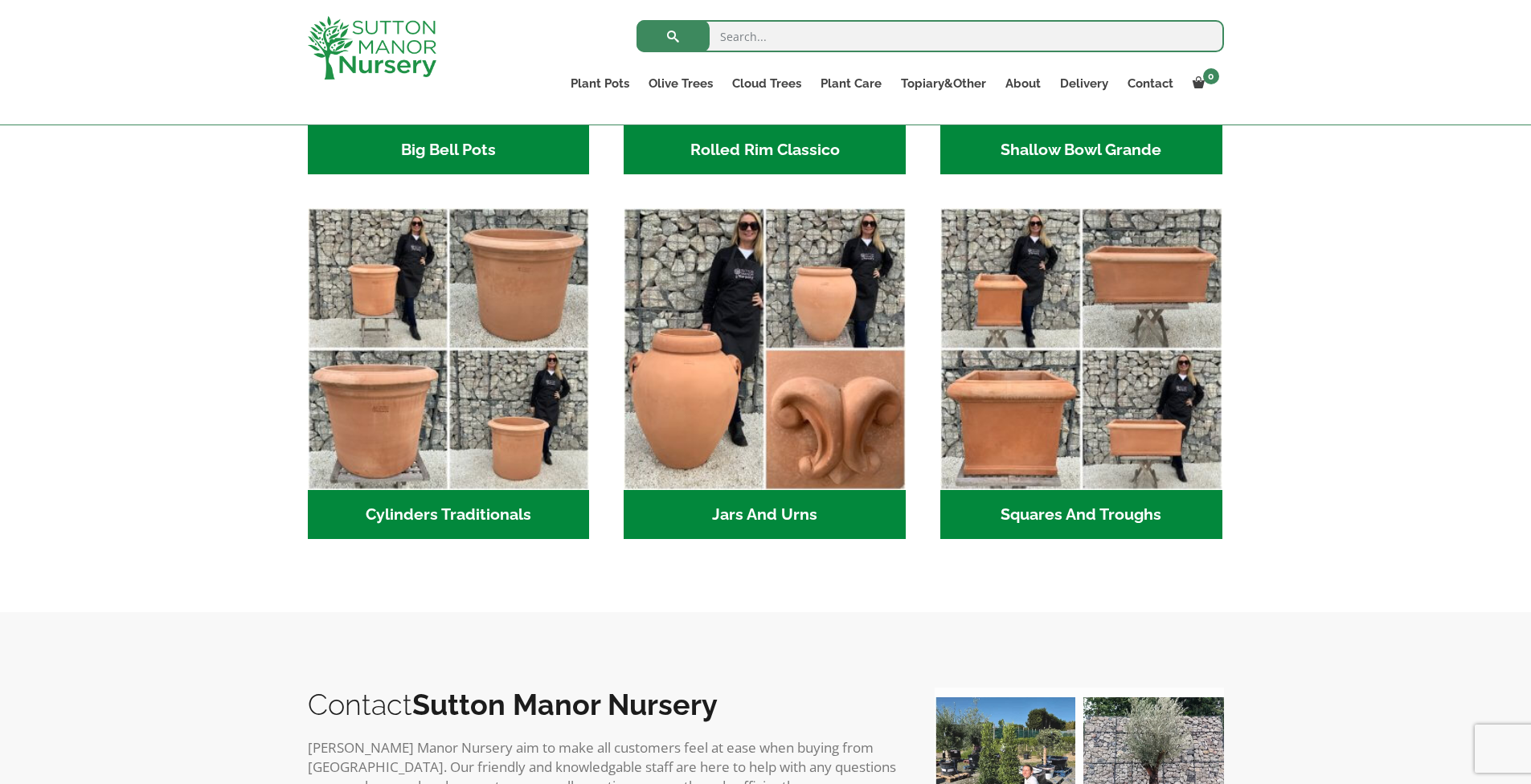
scroll to position [457, 0]
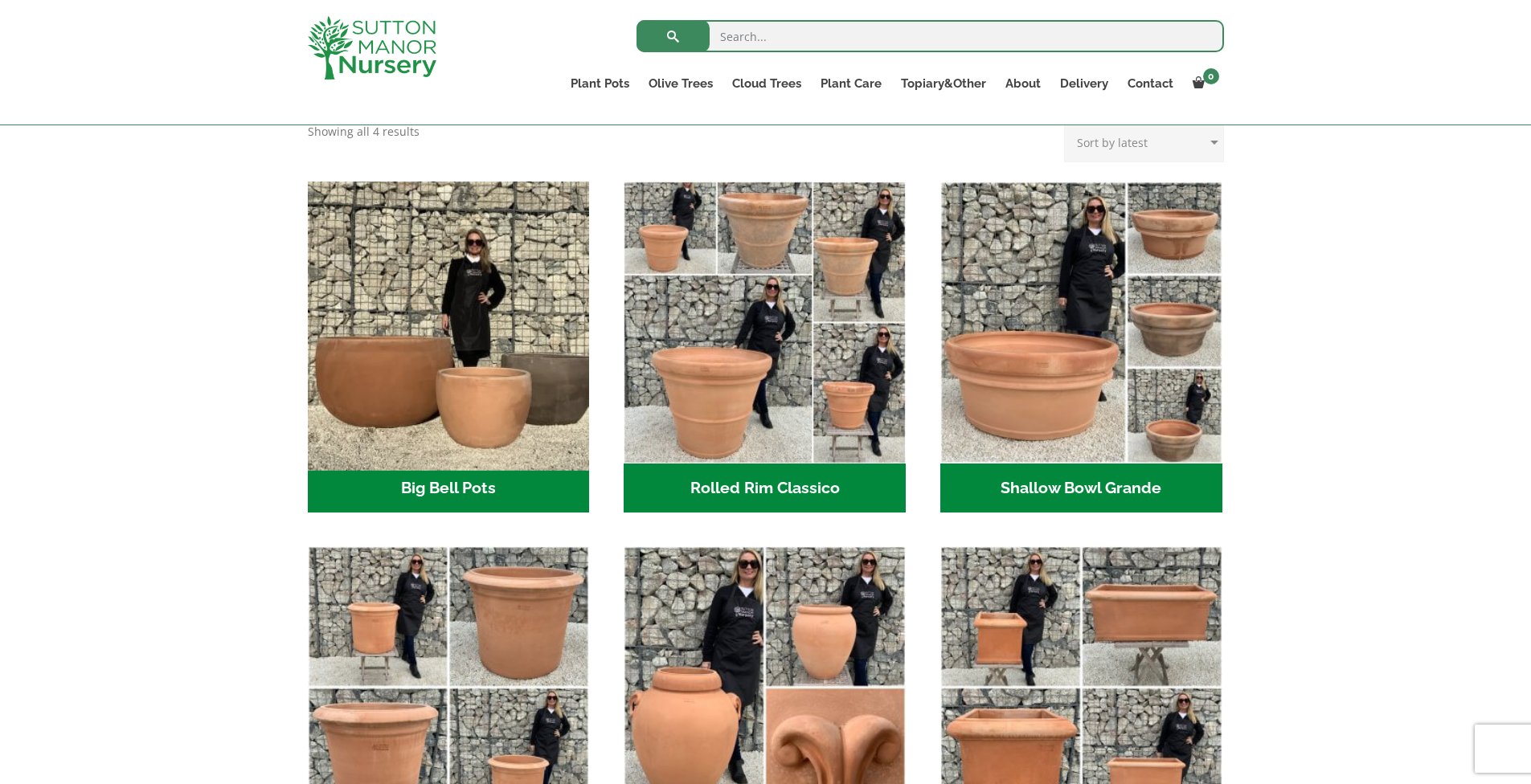
click at [457, 347] on img "Visit product category Big Bell Pots" at bounding box center [448, 322] width 296 height 295
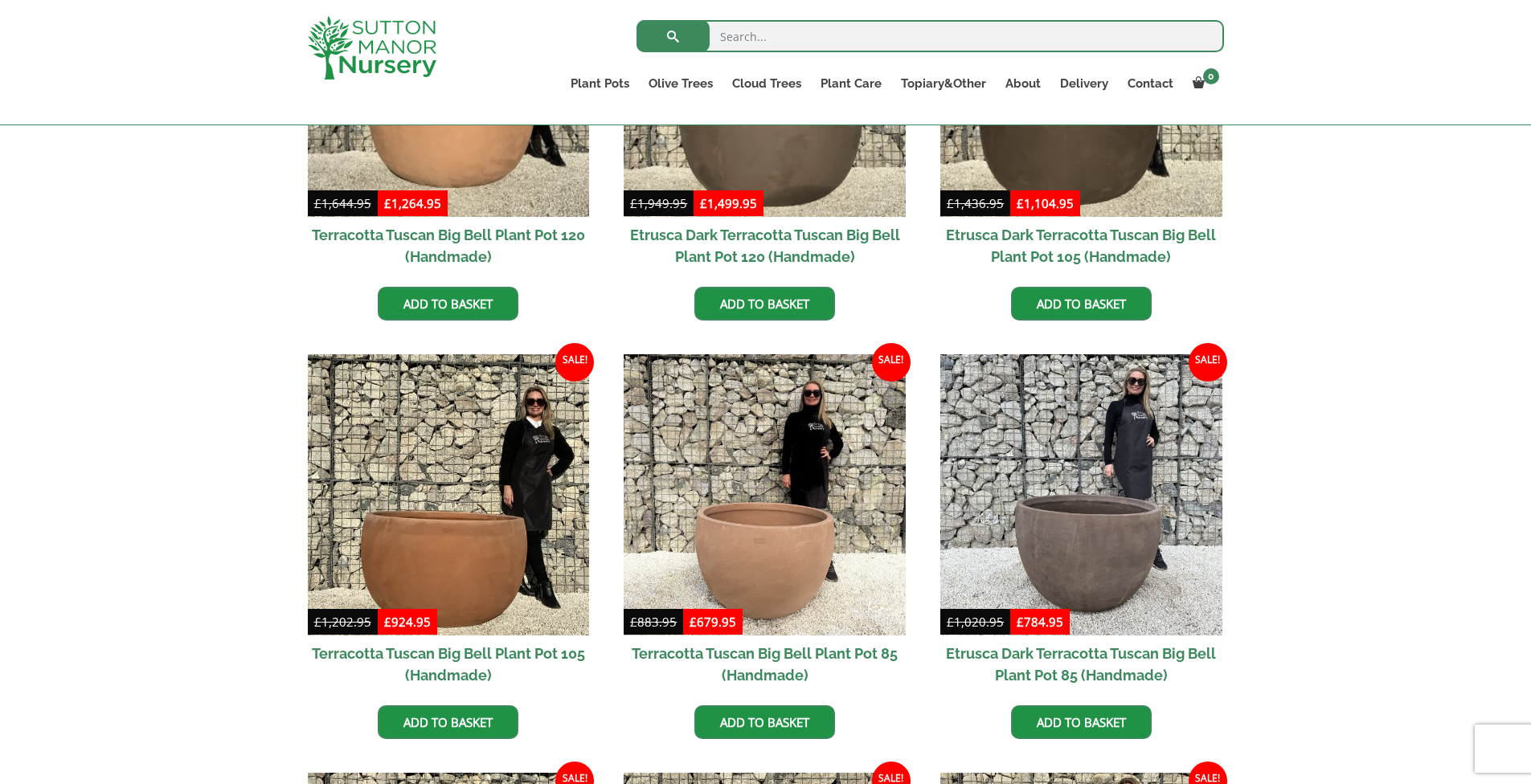
click at [1324, 427] on div "100% Italian Terracotta Rolled Rim Classico Shallow Bowl Grande Cylinders Tradi…" at bounding box center [766, 748] width 1531 height 1803
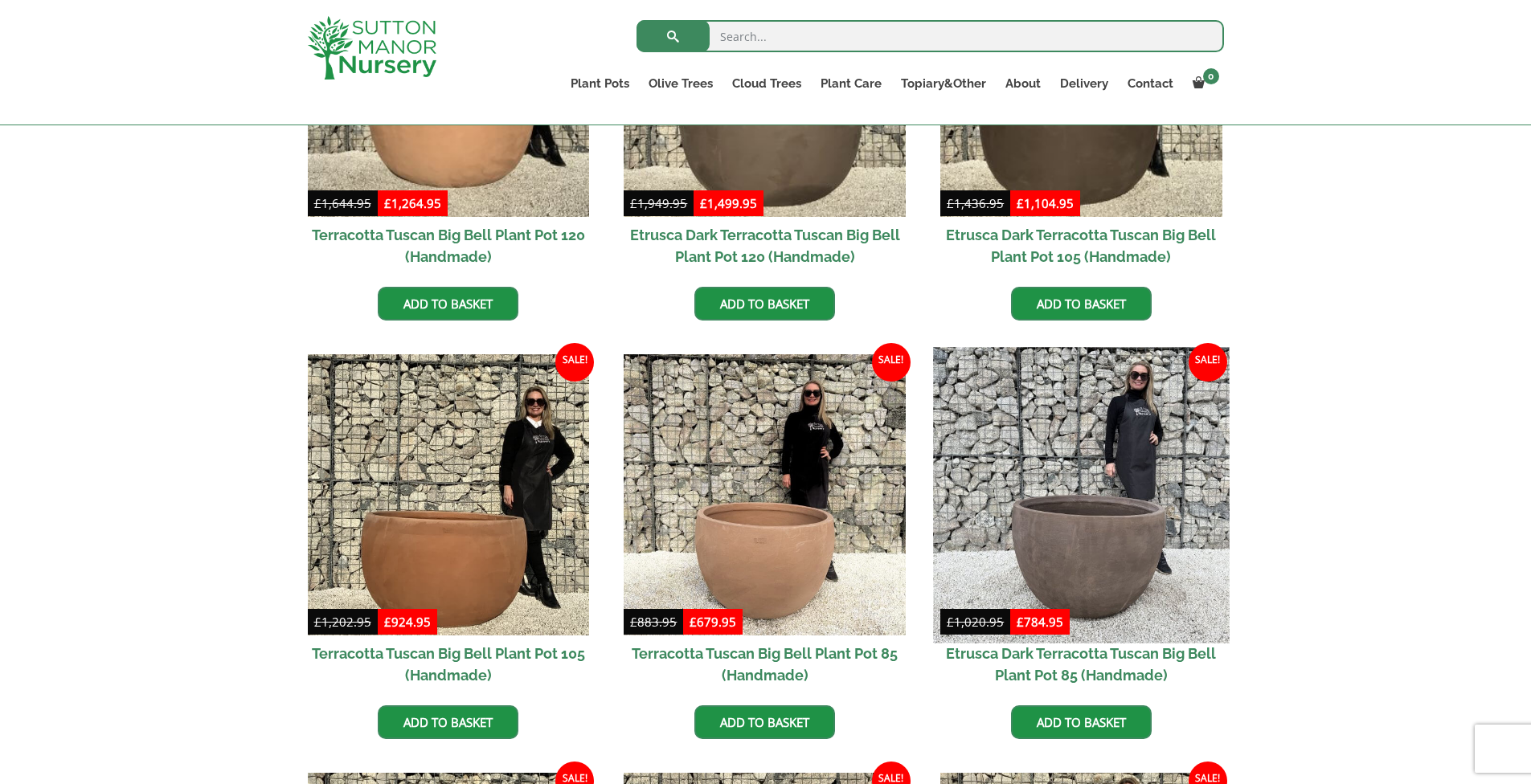
scroll to position [523, 0]
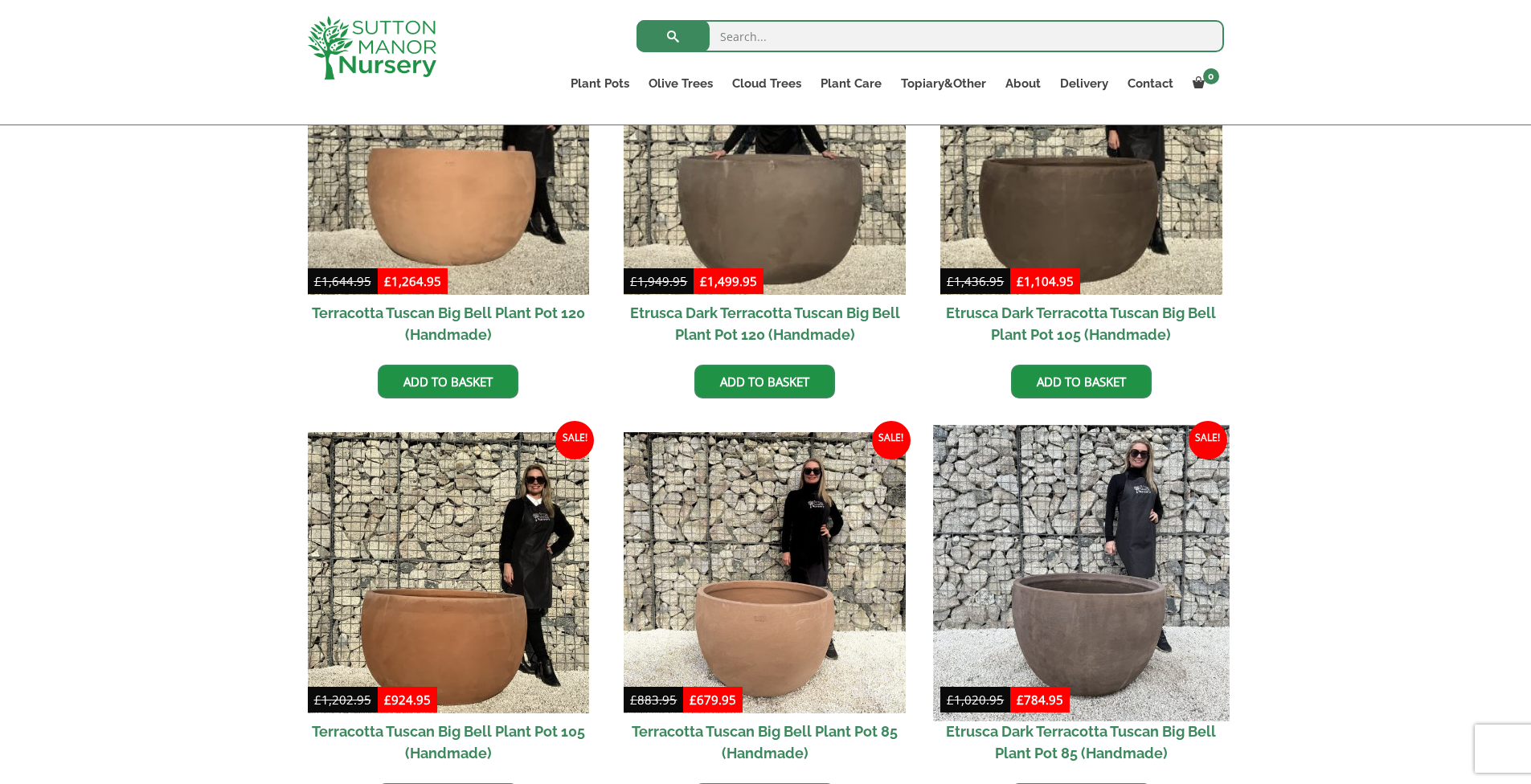
click at [1043, 513] on img at bounding box center [1081, 572] width 296 height 295
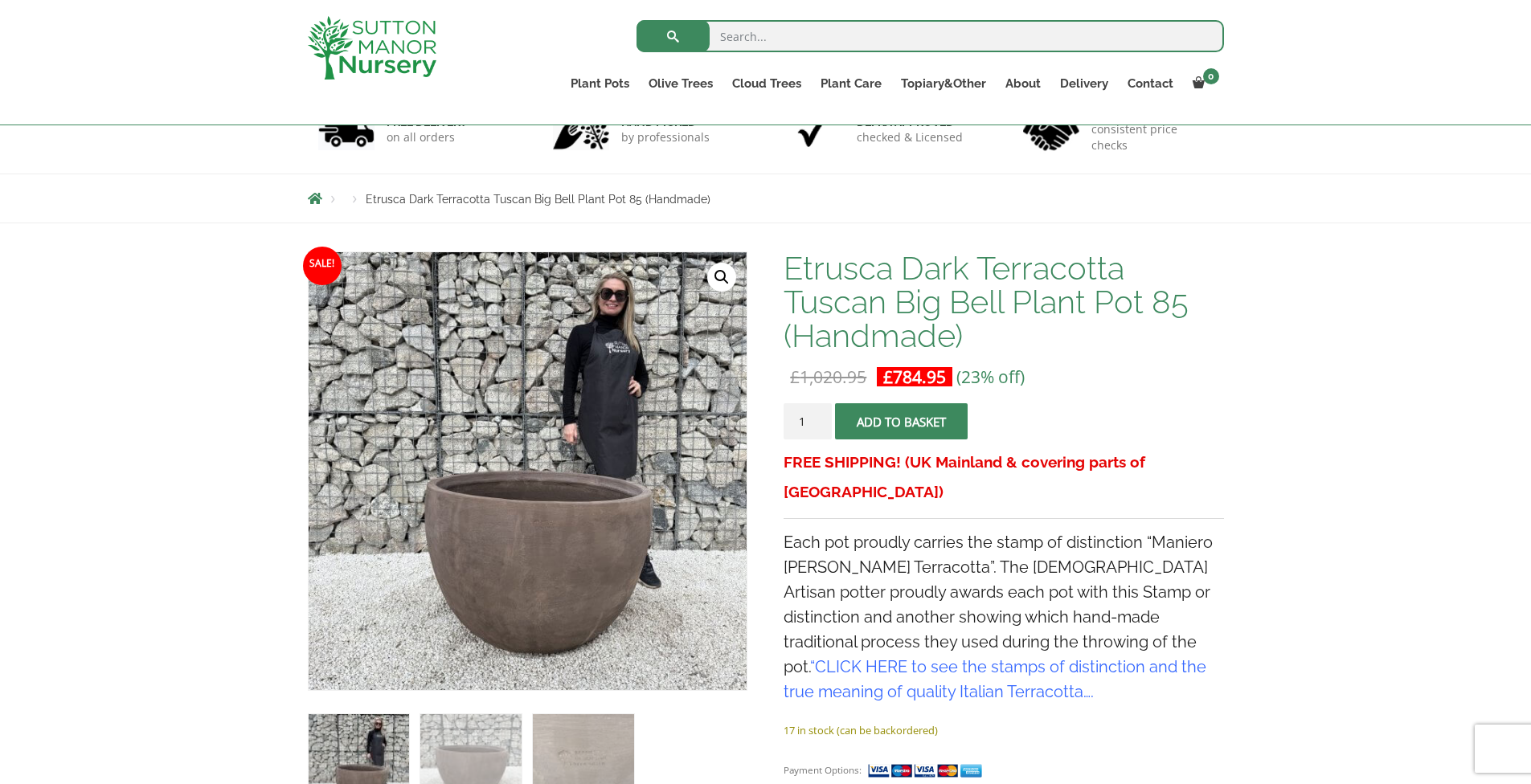
scroll to position [427, 0]
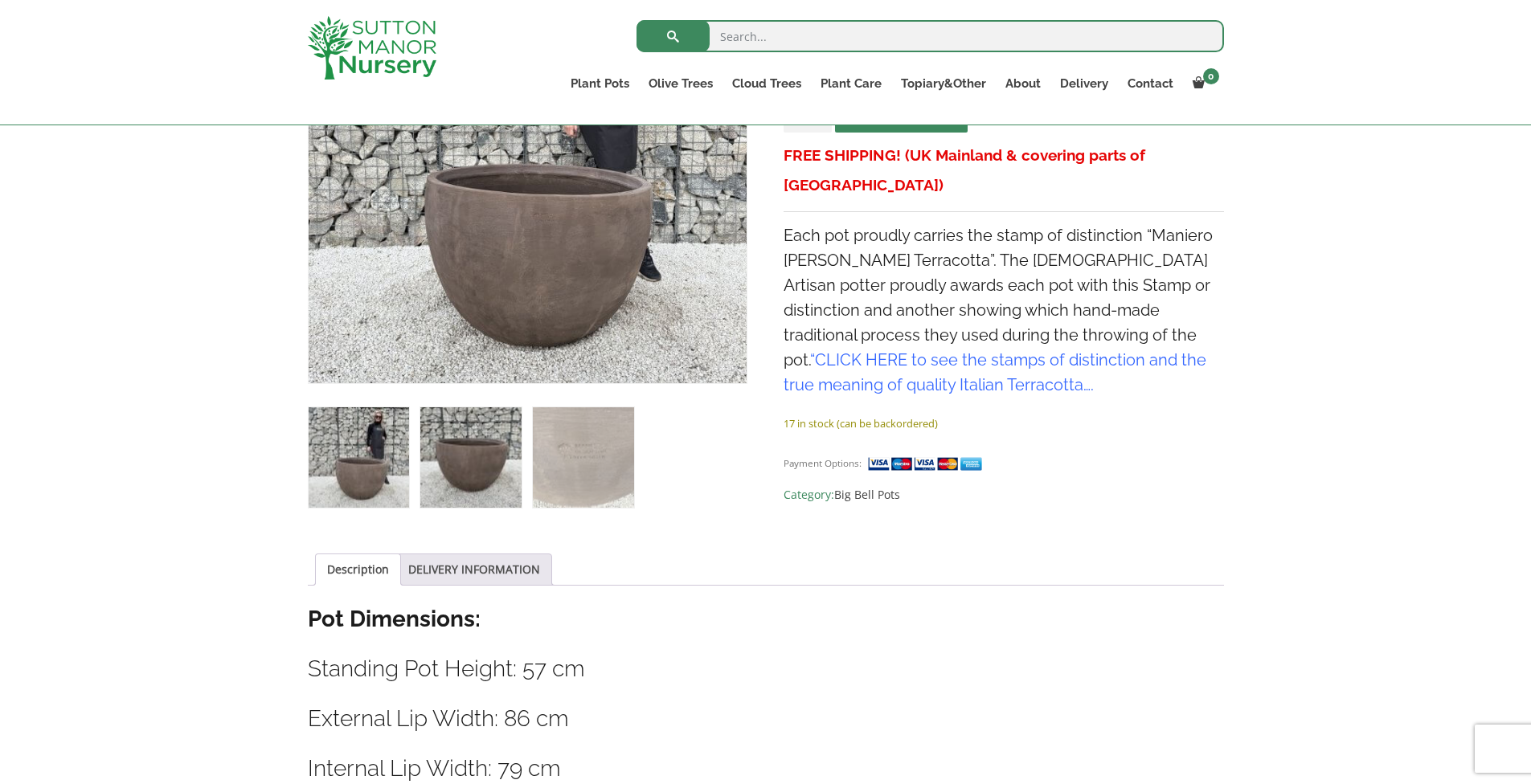
click at [450, 454] on img at bounding box center [470, 457] width 101 height 101
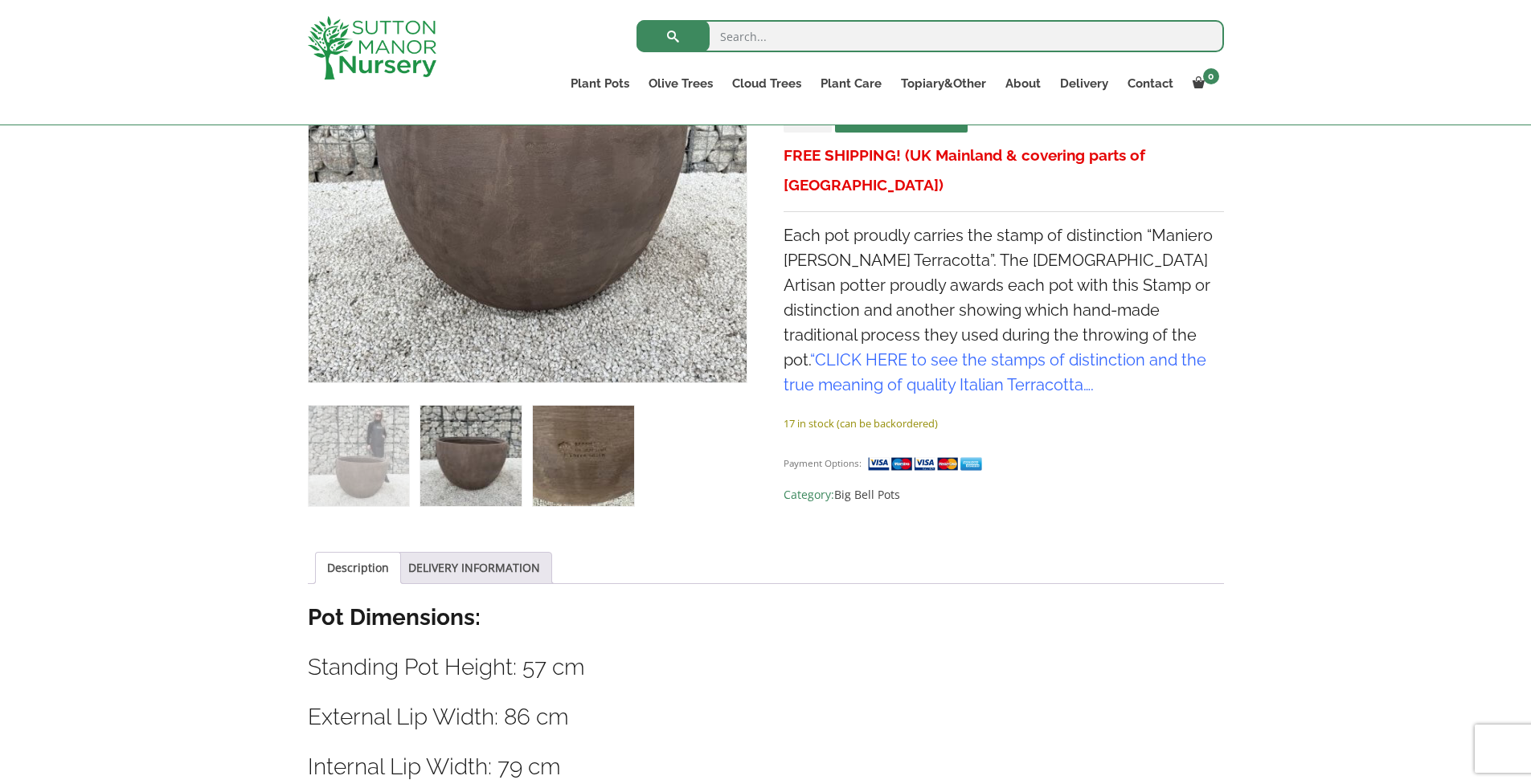
click at [605, 462] on img at bounding box center [583, 455] width 101 height 101
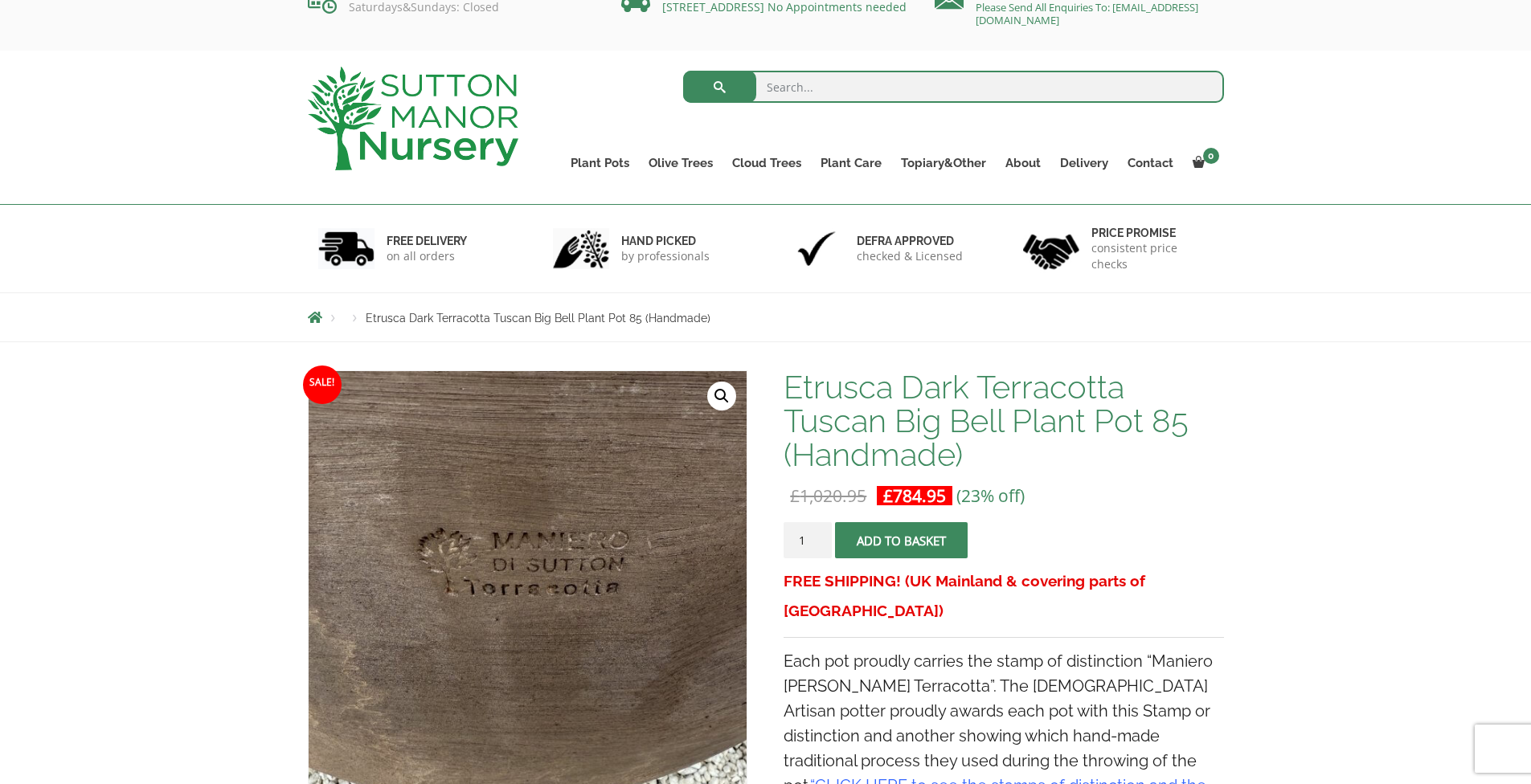
scroll to position [0, 0]
